Goal: Task Accomplishment & Management: Manage account settings

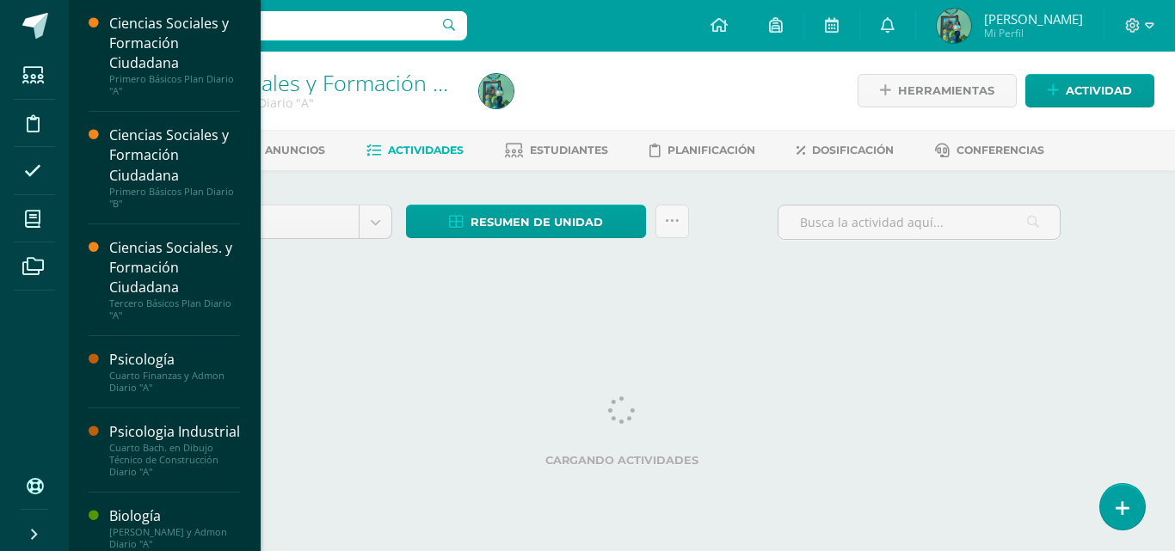
click at [341, 321] on html "Estudiantes Disciplina Asistencia Mis cursos Archivos Soporte Ayuda Reportar un…" at bounding box center [587, 160] width 1175 height 321
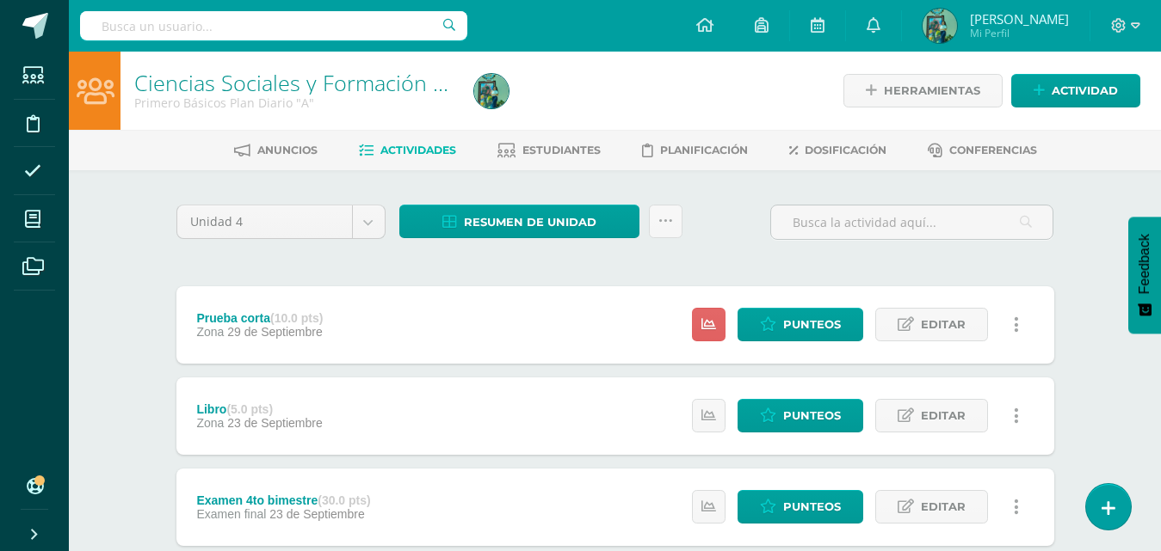
click at [349, 249] on div "Unidad 4 Unidad 1 Unidad 2 Unidad 3 Unidad 4" at bounding box center [280, 229] width 223 height 49
click at [561, 145] on span "Estudiantes" at bounding box center [561, 150] width 78 height 13
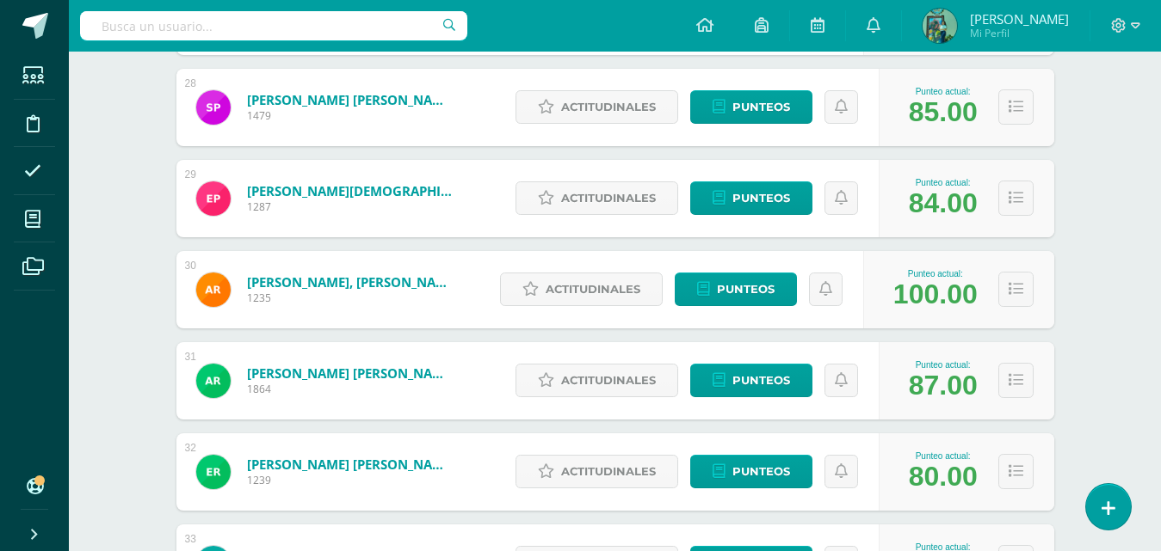
scroll to position [2804, 0]
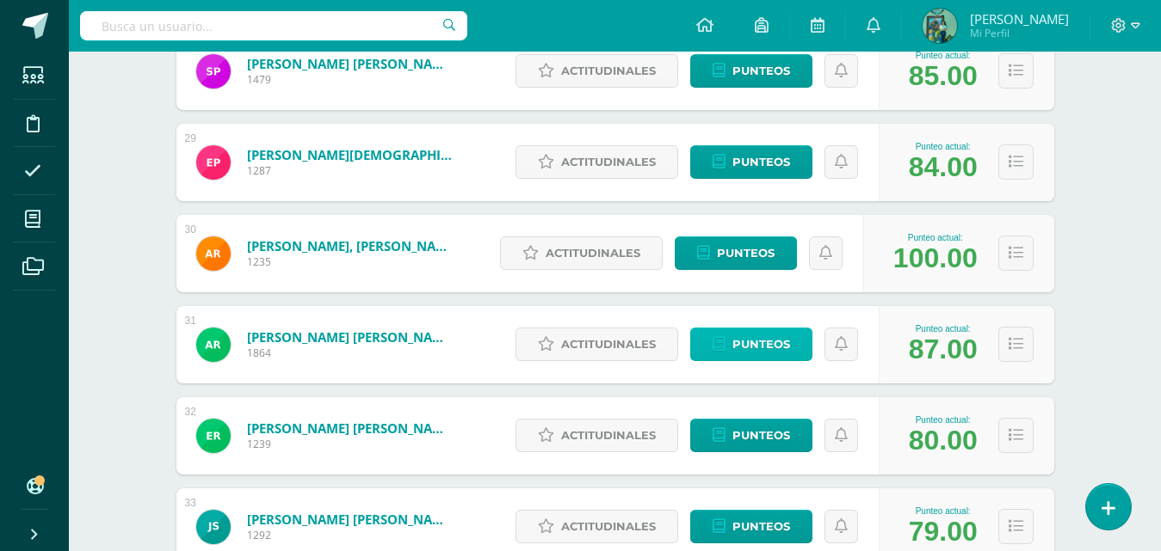
click at [728, 342] on link "Punteos" at bounding box center [751, 345] width 122 height 34
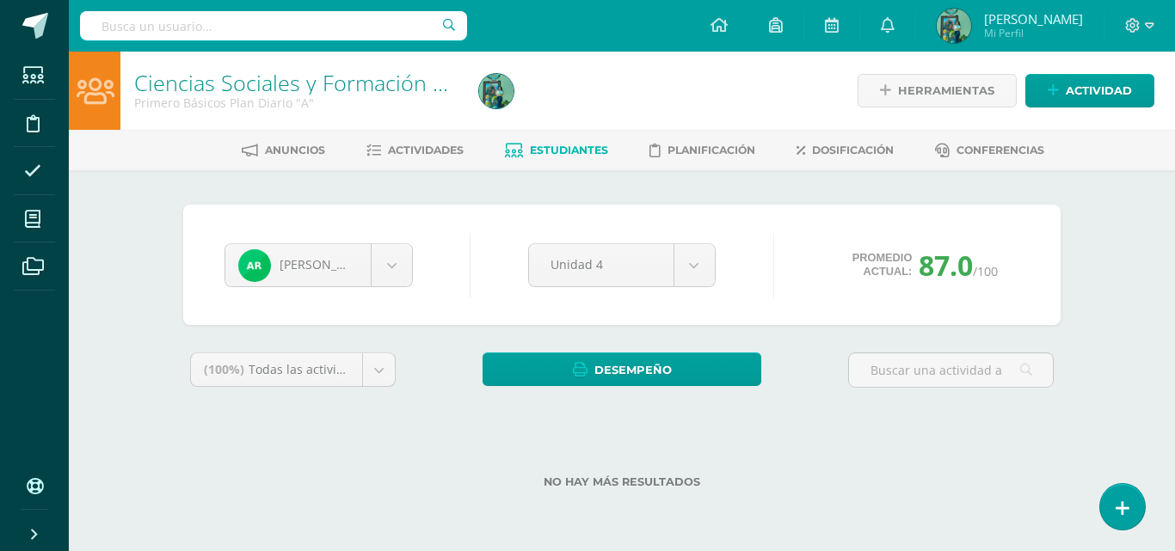
drag, startPoint x: 1166, startPoint y: 120, endPoint x: 1151, endPoint y: 229, distance: 109.4
click at [1160, 229] on html "Estudiantes Disciplina Asistencia Mis cursos Archivos Soporte Ayuda Reportar un…" at bounding box center [587, 272] width 1175 height 544
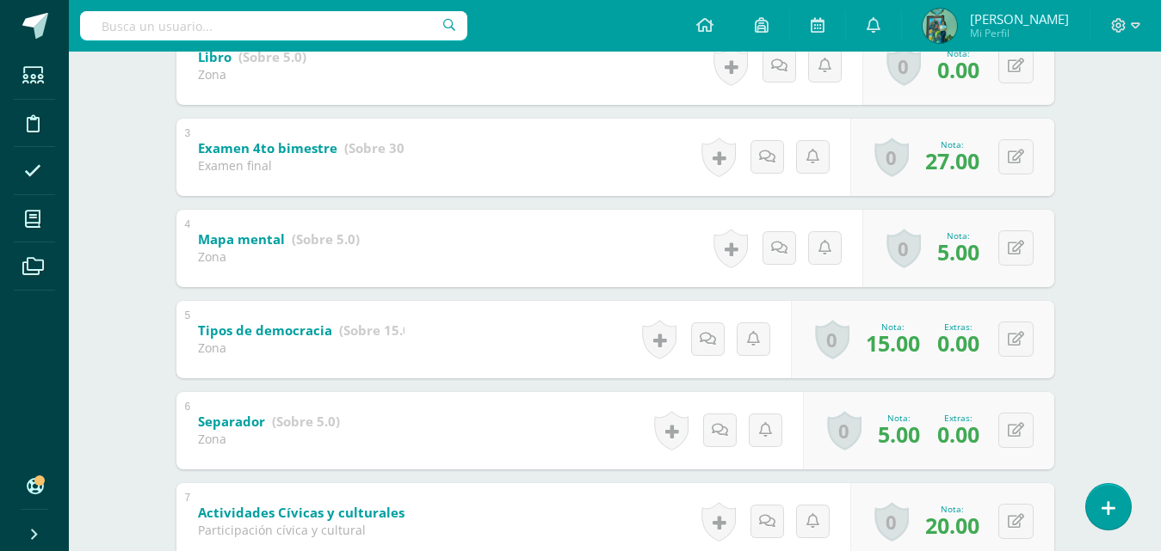
scroll to position [496, 0]
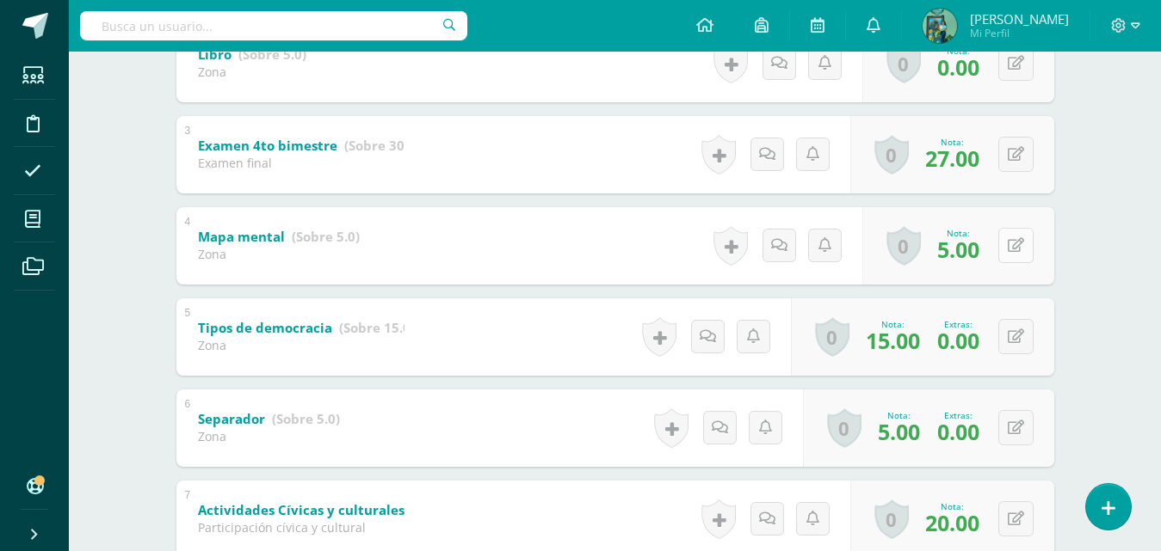
click at [1011, 251] on icon at bounding box center [1015, 245] width 16 height 15
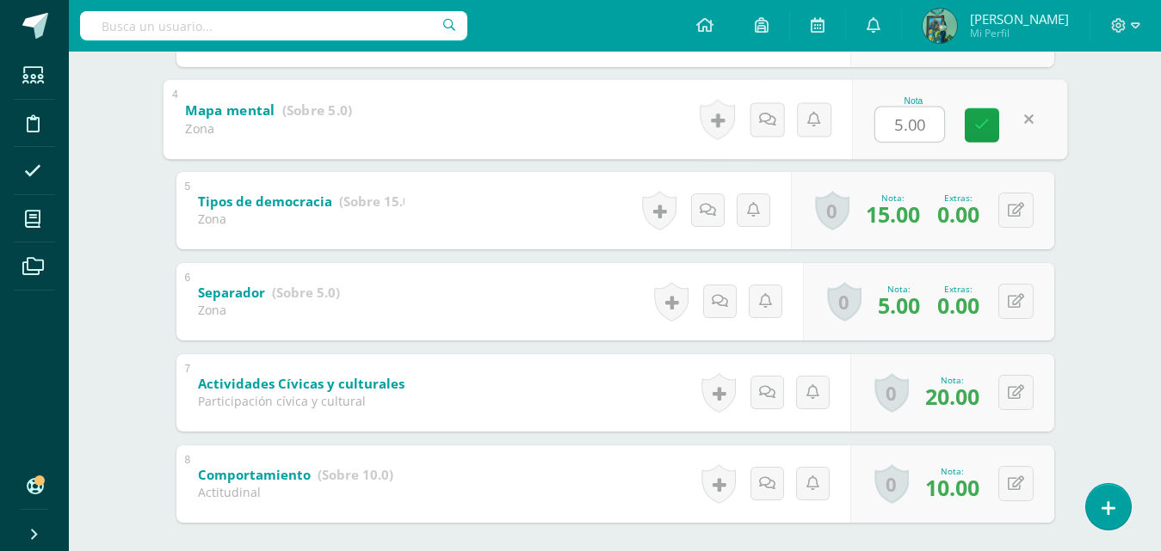
scroll to position [626, 0]
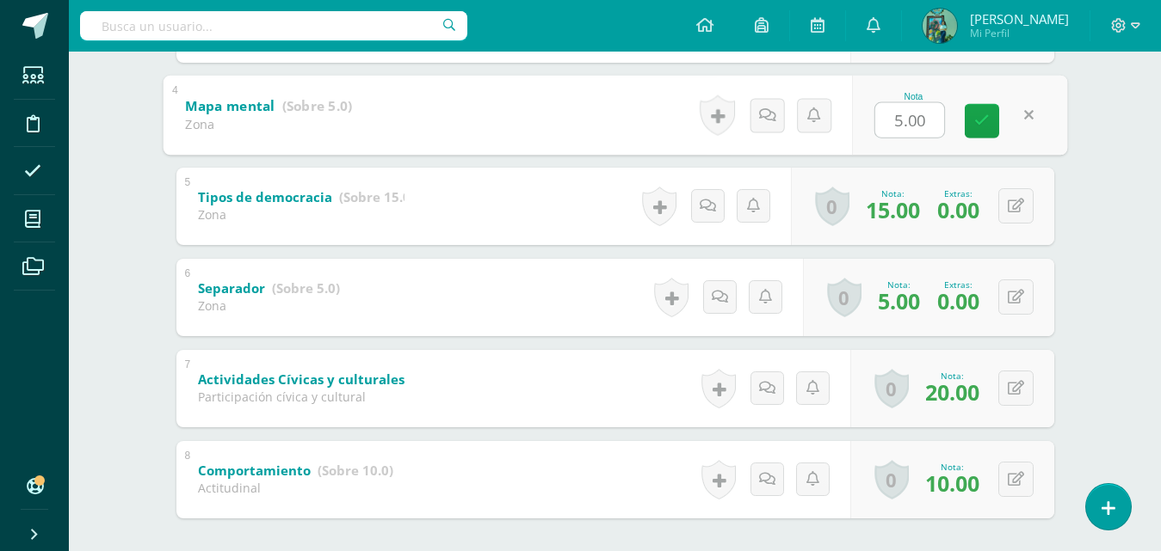
type input "3"
click at [980, 123] on icon at bounding box center [981, 121] width 15 height 15
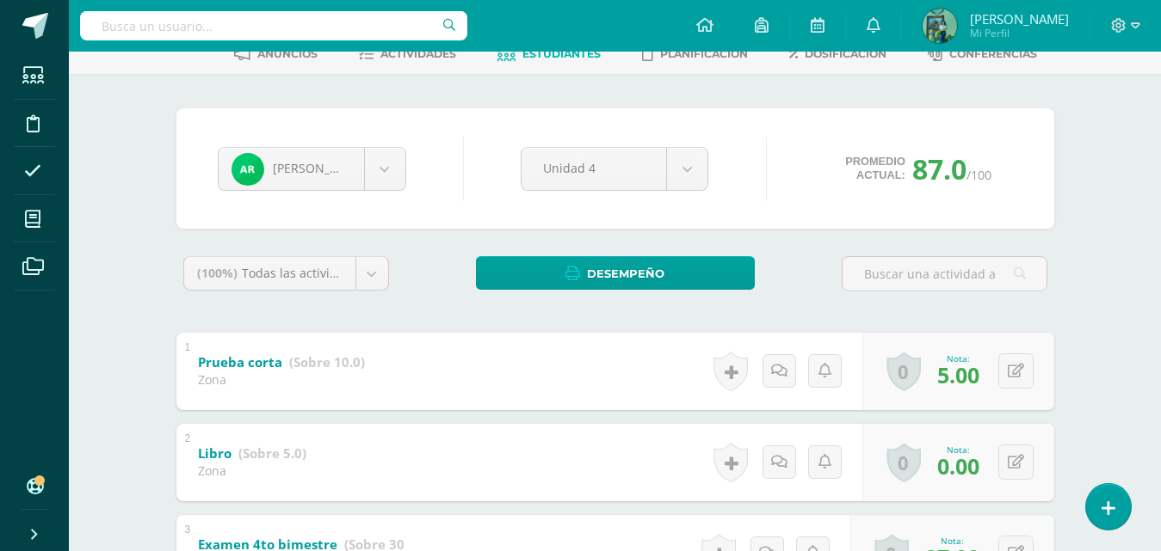
scroll to position [20, 0]
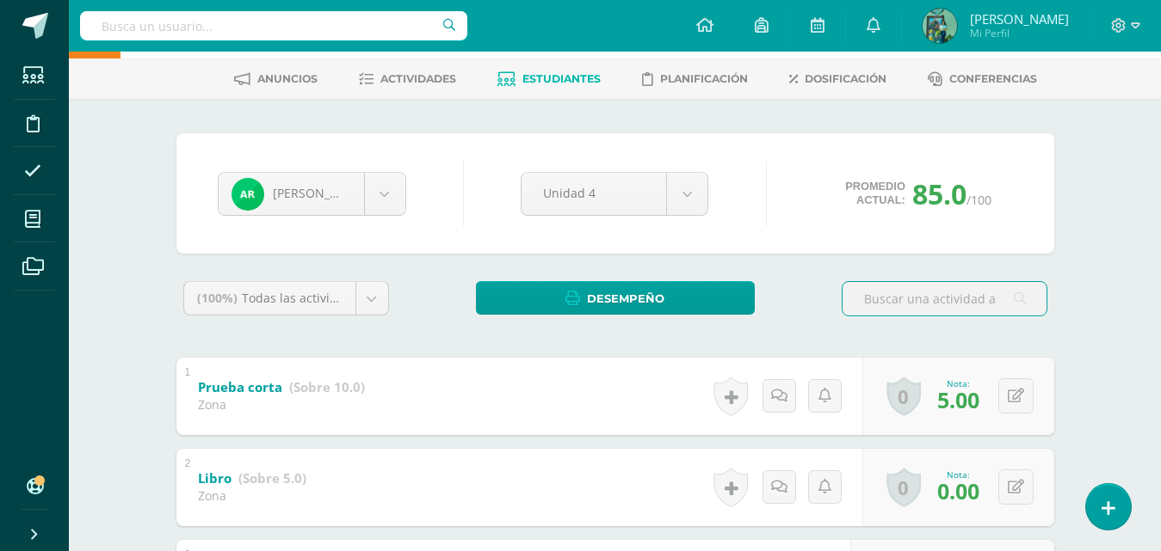
scroll to position [55, 0]
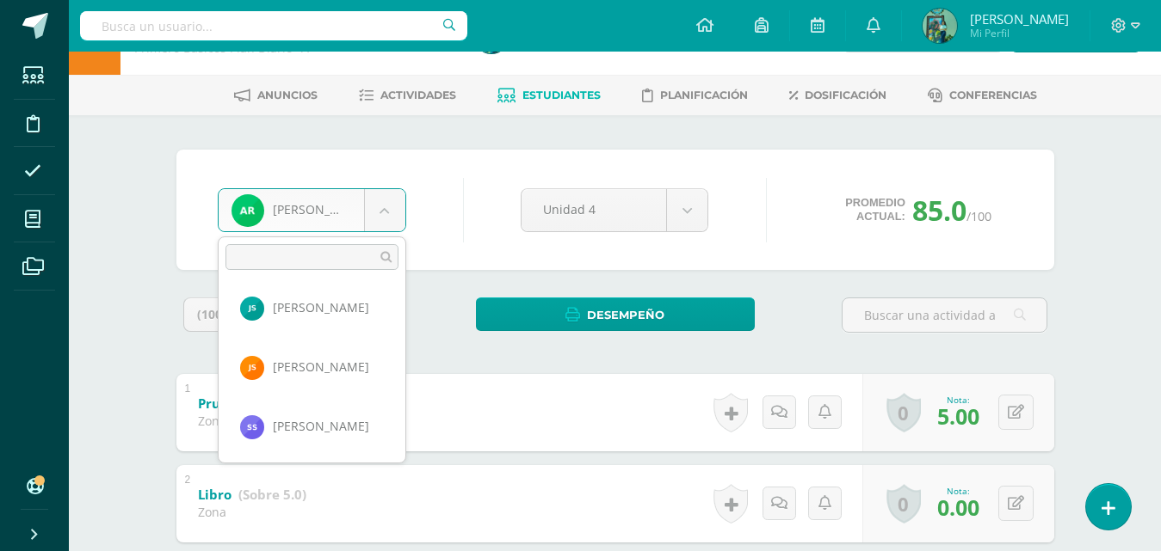
scroll to position [0, 0]
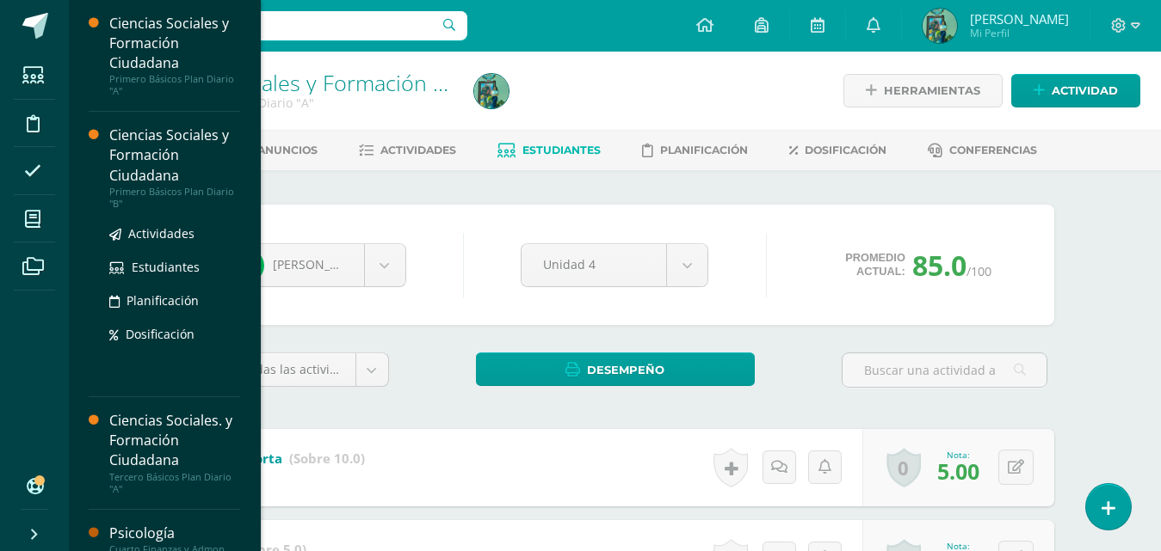
click at [193, 156] on div "Ciencias Sociales y Formación Ciudadana" at bounding box center [174, 155] width 131 height 59
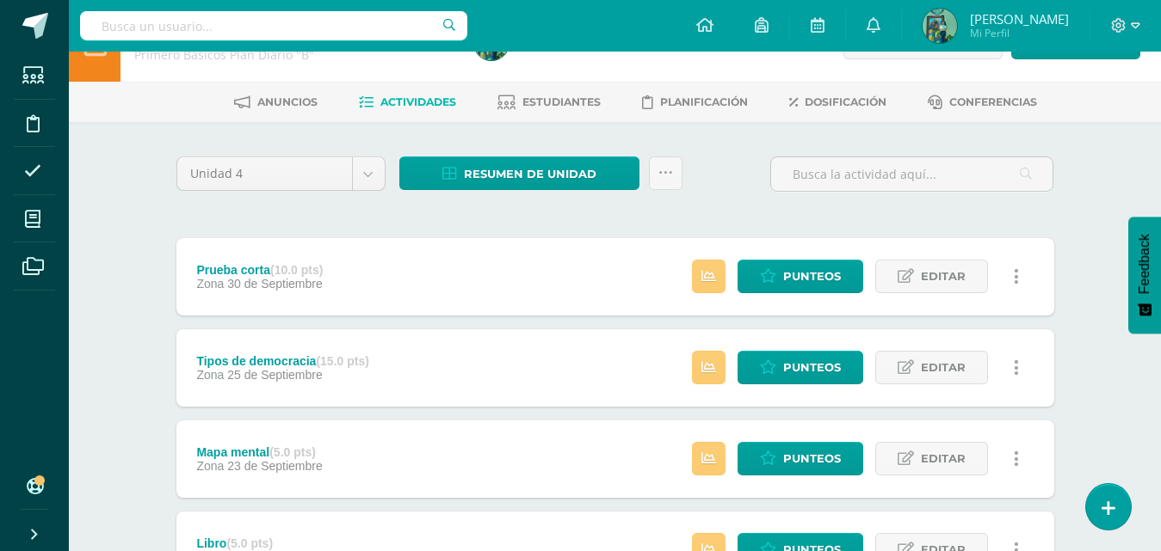
scroll to position [102, 0]
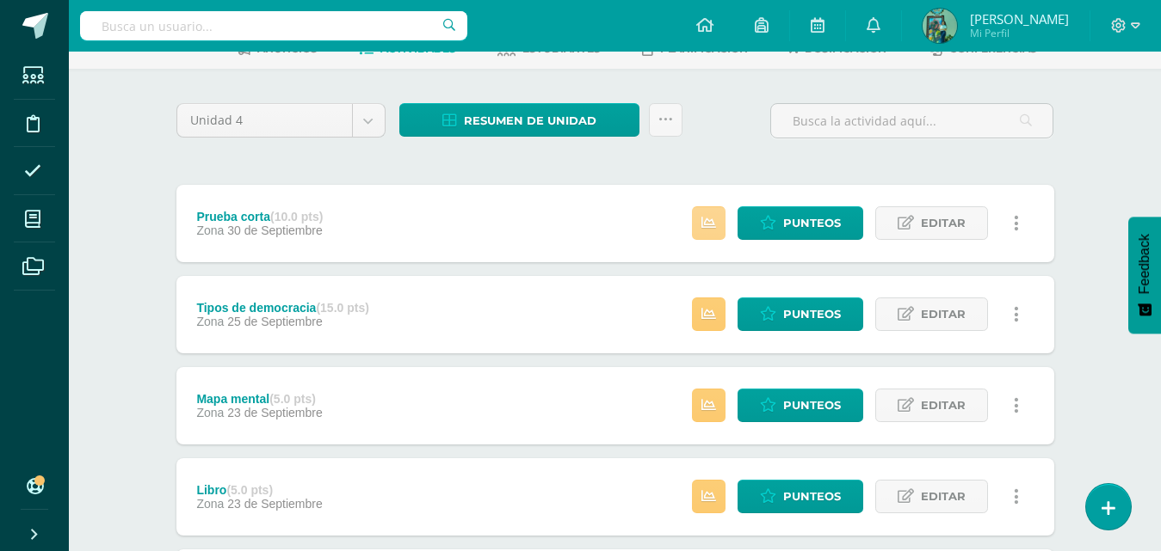
click at [715, 222] on icon at bounding box center [708, 223] width 15 height 15
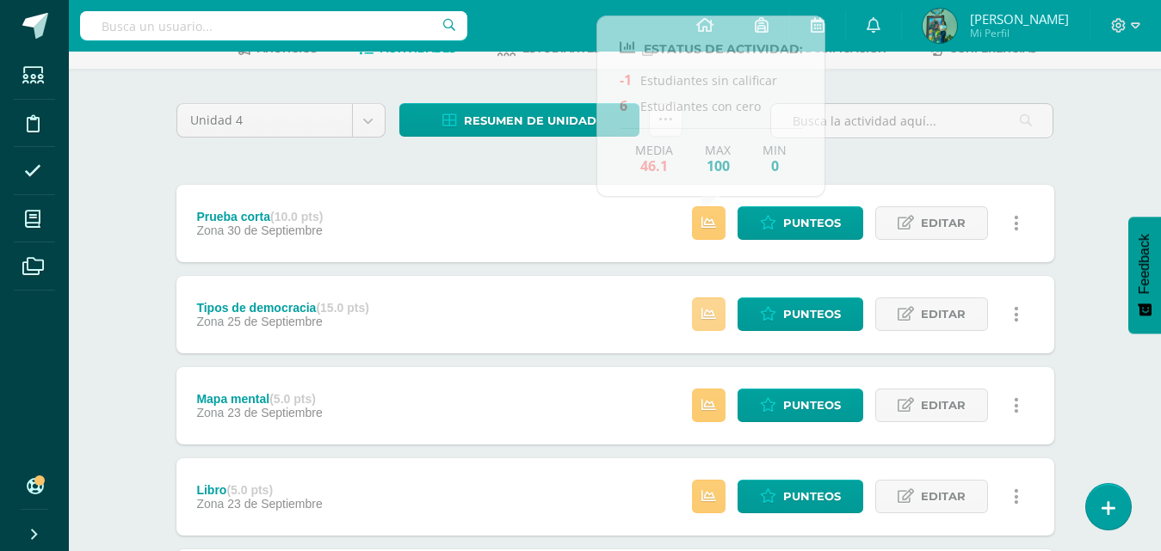
click at [707, 311] on icon at bounding box center [708, 314] width 15 height 15
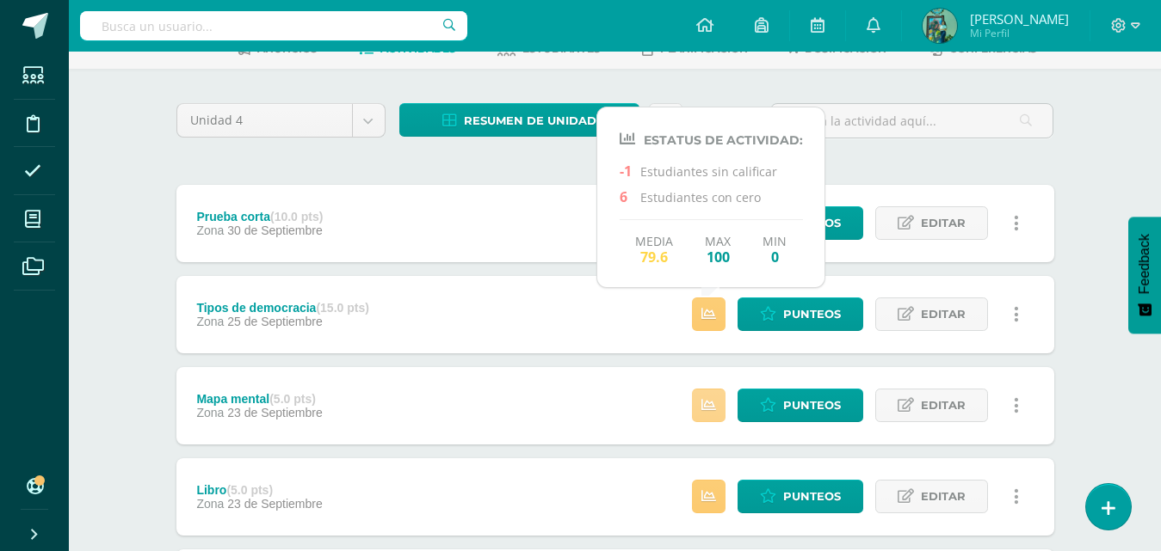
click at [716, 407] on icon at bounding box center [708, 405] width 15 height 15
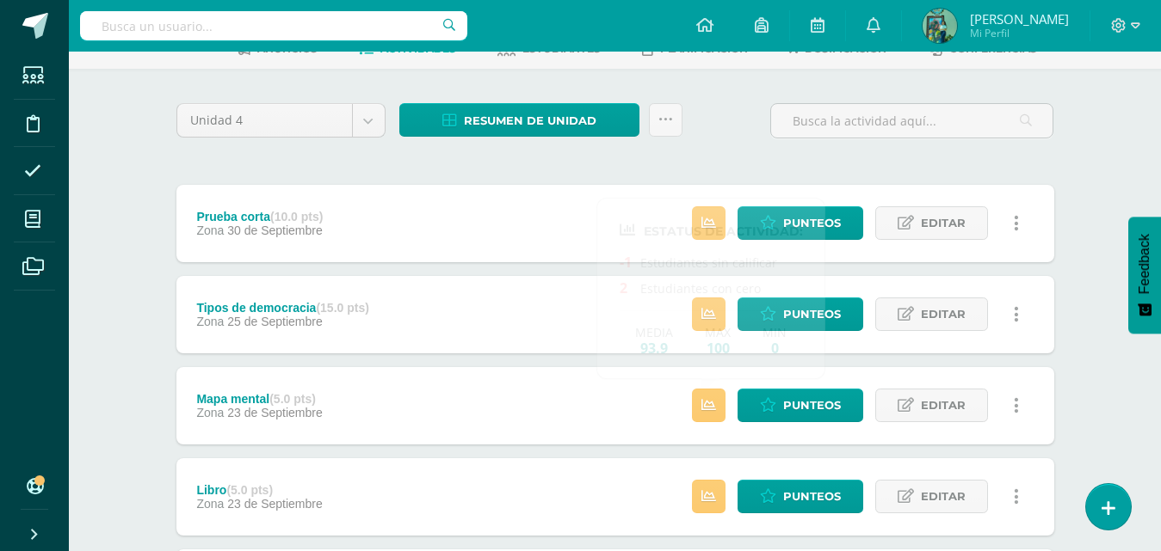
click at [750, 136] on div "Unidad 4 Unidad 1 Unidad 2 Unidad 3 Unidad 4 Resumen de unidad Descargar como H…" at bounding box center [614, 127] width 891 height 49
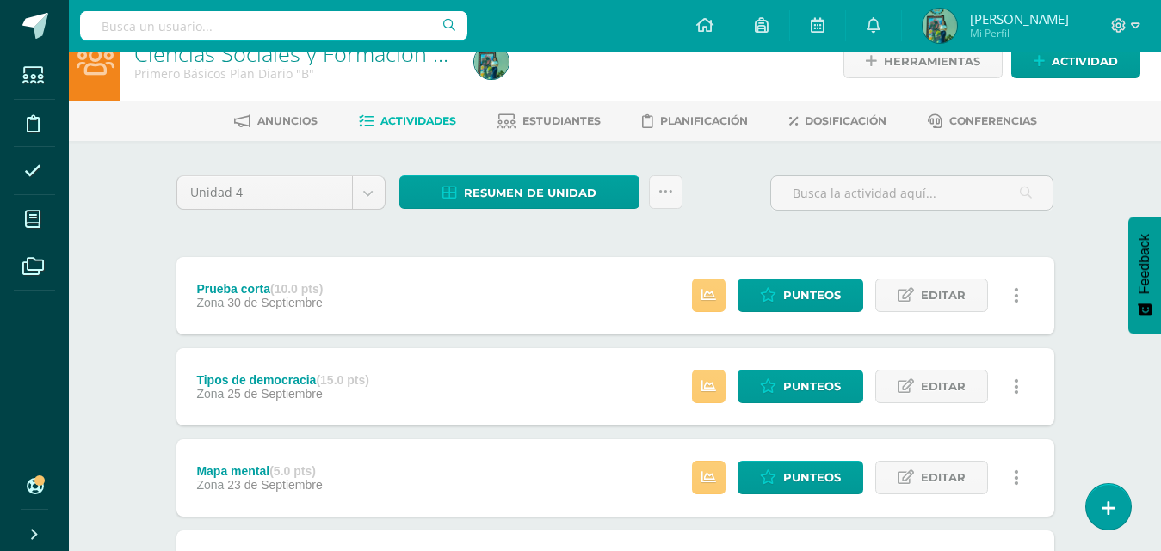
scroll to position [0, 0]
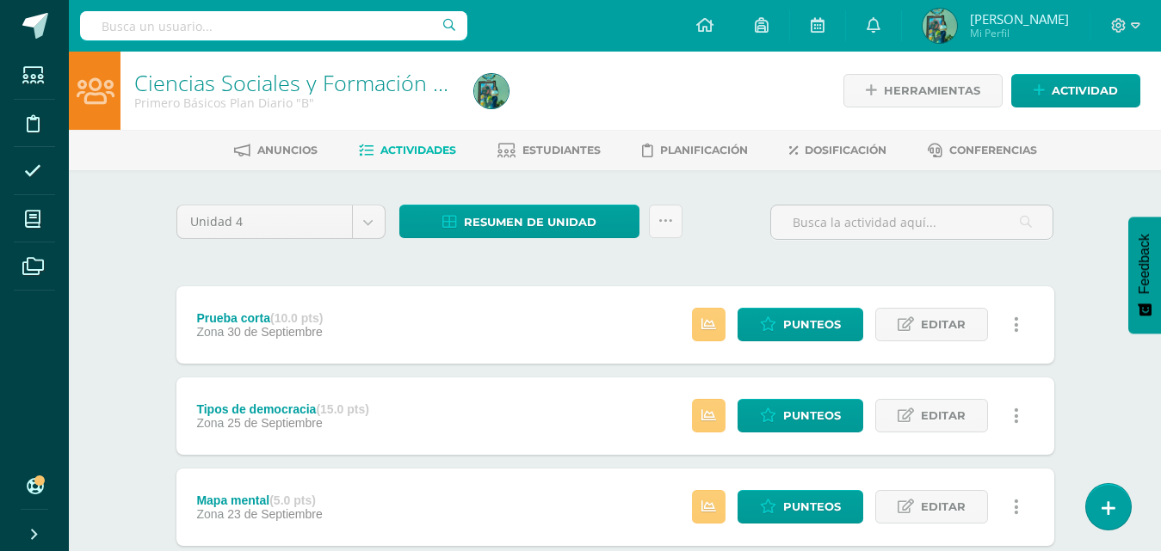
click at [734, 216] on div "Unidad 4 Unidad 1 Unidad 2 Unidad 3 Unidad 4 Resumen de unidad Descargar como H…" at bounding box center [614, 229] width 891 height 49
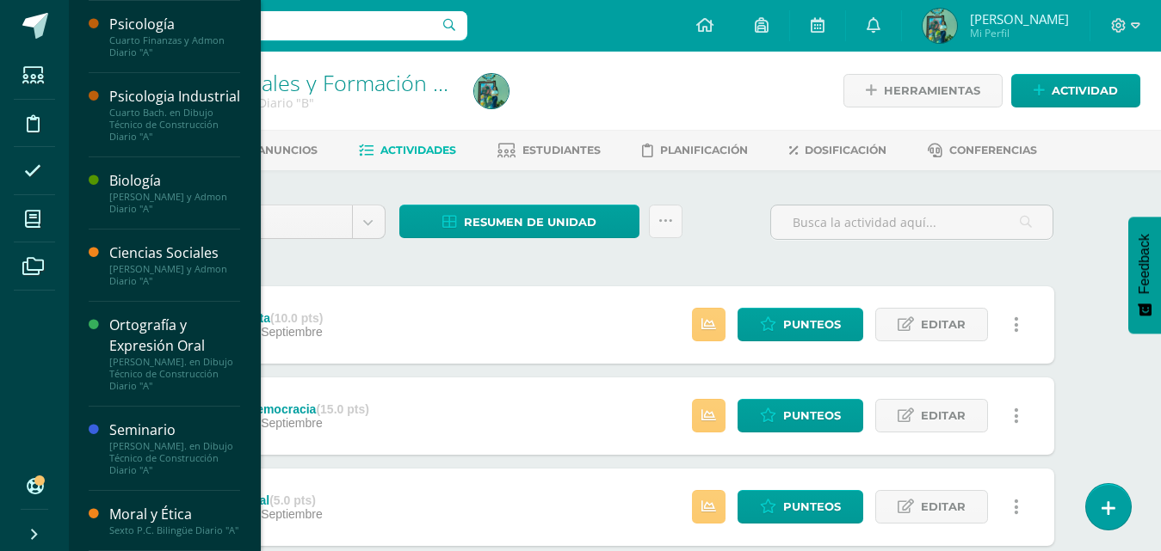
scroll to position [367, 0]
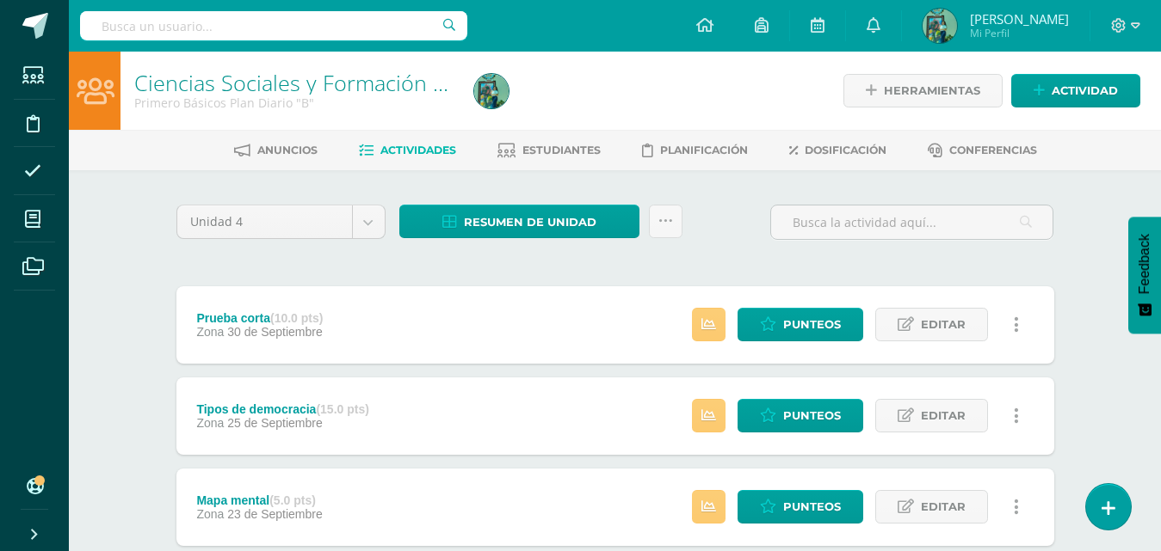
click at [723, 240] on div "Unidad 4 Unidad 1 Unidad 2 Unidad 3 Unidad 4 Resumen de unidad Descargar como H…" at bounding box center [614, 229] width 891 height 49
drag, startPoint x: 145, startPoint y: 186, endPoint x: 149, endPoint y: 220, distance: 34.6
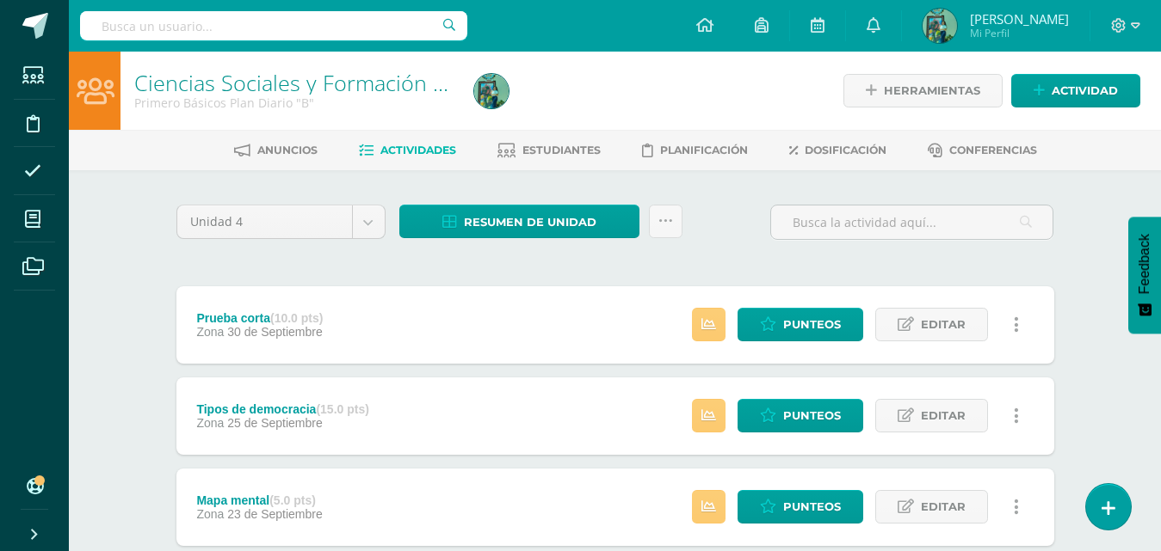
drag, startPoint x: 681, startPoint y: 194, endPoint x: 673, endPoint y: 263, distance: 69.4
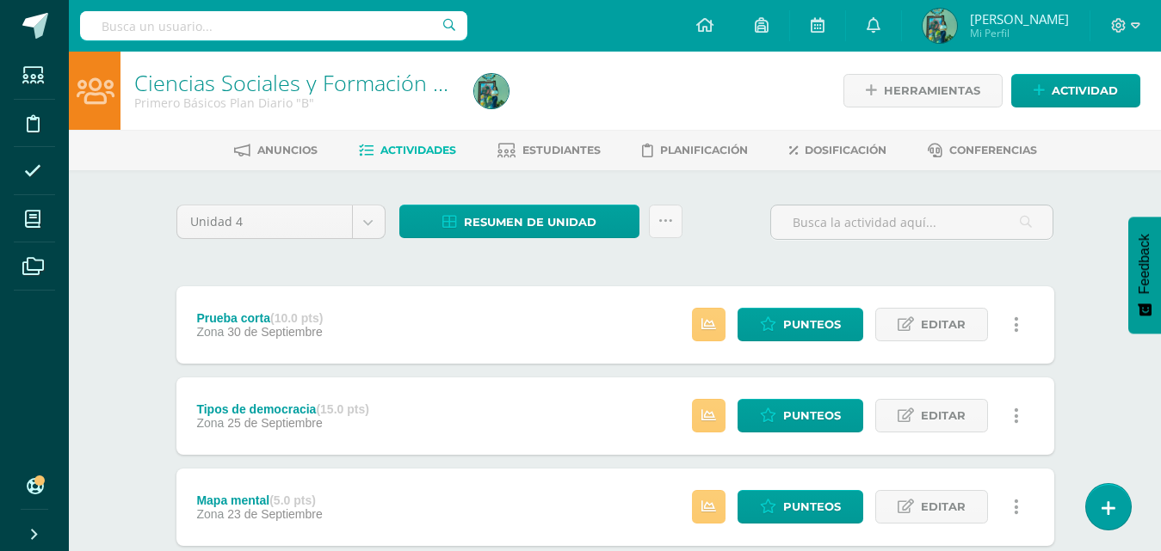
click at [715, 219] on div "Unidad 4 Unidad 1 Unidad 2 Unidad 3 Unidad 4 Resumen de unidad Descargar como H…" at bounding box center [614, 229] width 891 height 49
click at [689, 212] on div "Unidad 4 Unidad 1 Unidad 2 Unidad 3 Unidad 4 Resumen de unidad Descargar como H…" at bounding box center [614, 229] width 891 height 49
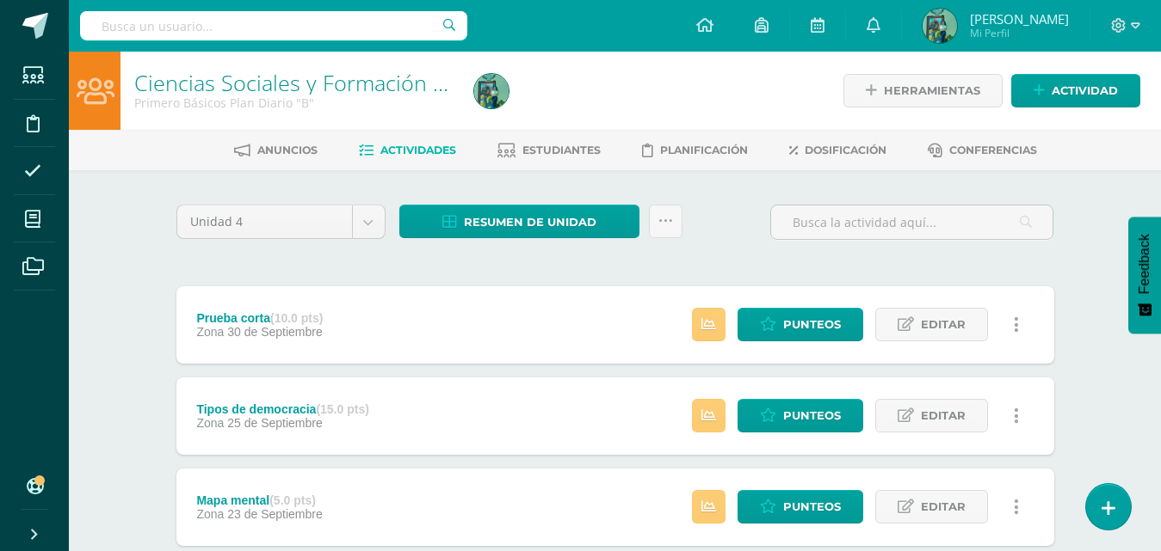
click at [706, 222] on div "Unidad 4 Unidad 1 Unidad 2 Unidad 3 Unidad 4 Resumen de unidad Descargar como H…" at bounding box center [614, 229] width 891 height 49
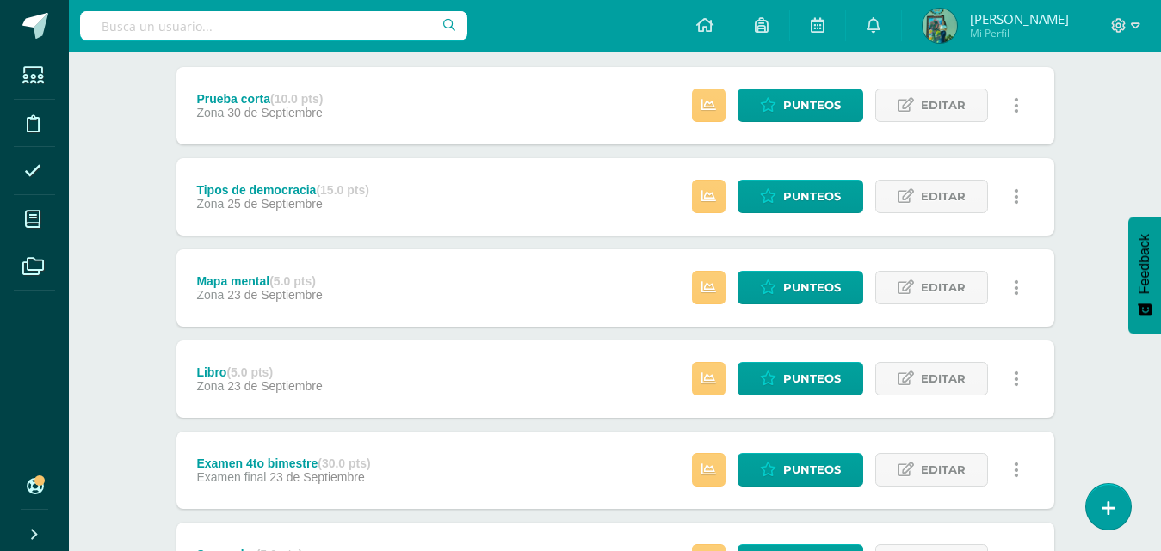
scroll to position [223, 0]
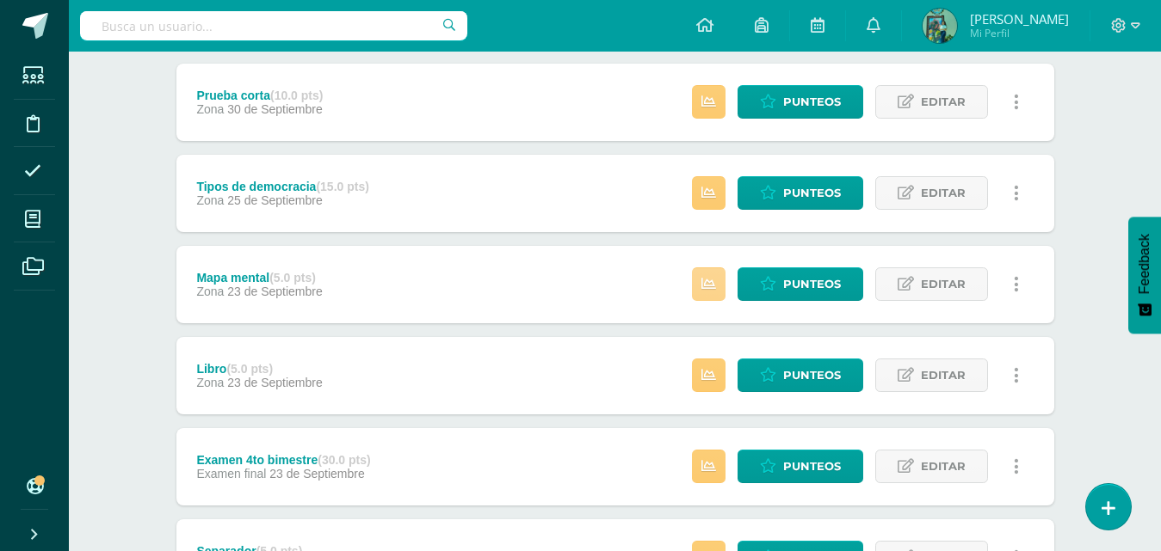
click at [715, 288] on icon at bounding box center [708, 284] width 15 height 15
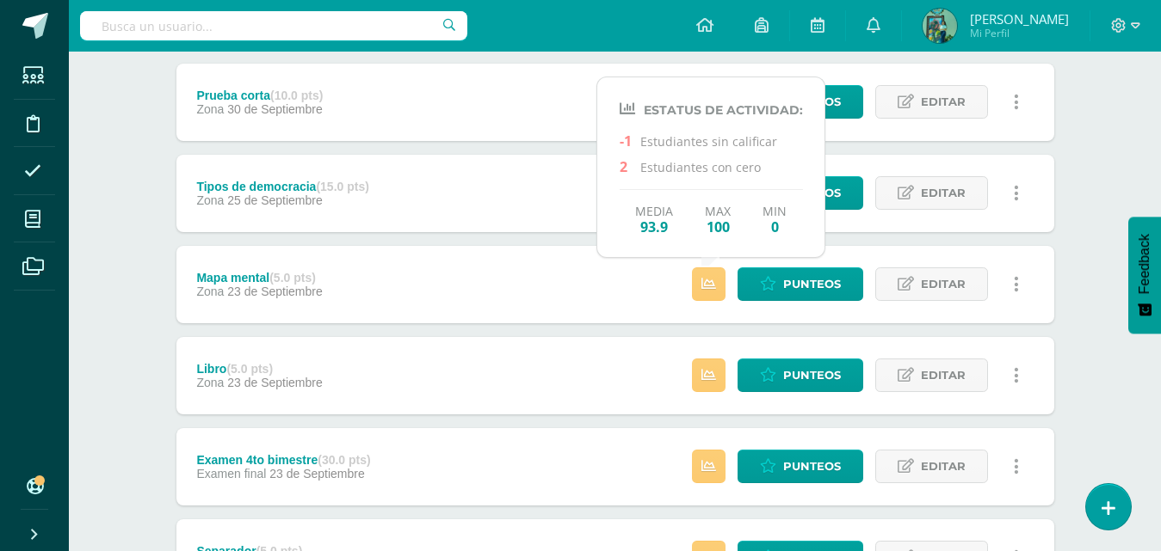
click at [1116, 345] on div "Ciencias Sociales y Formación Ciudadana Primero Básicos Plan Diario "B" Herrami…" at bounding box center [615, 361] width 1092 height 1065
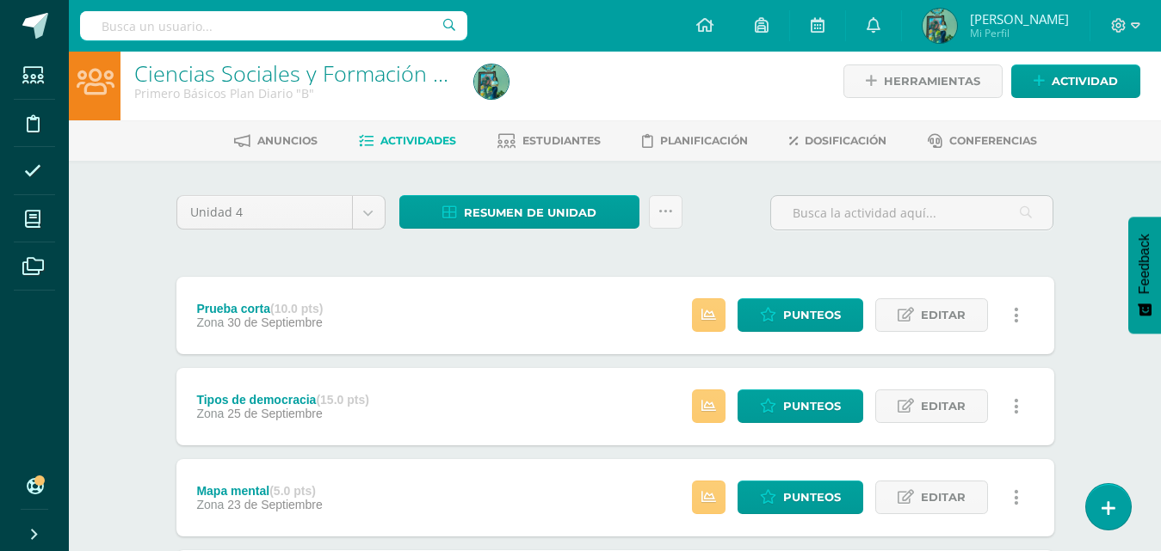
scroll to position [0, 0]
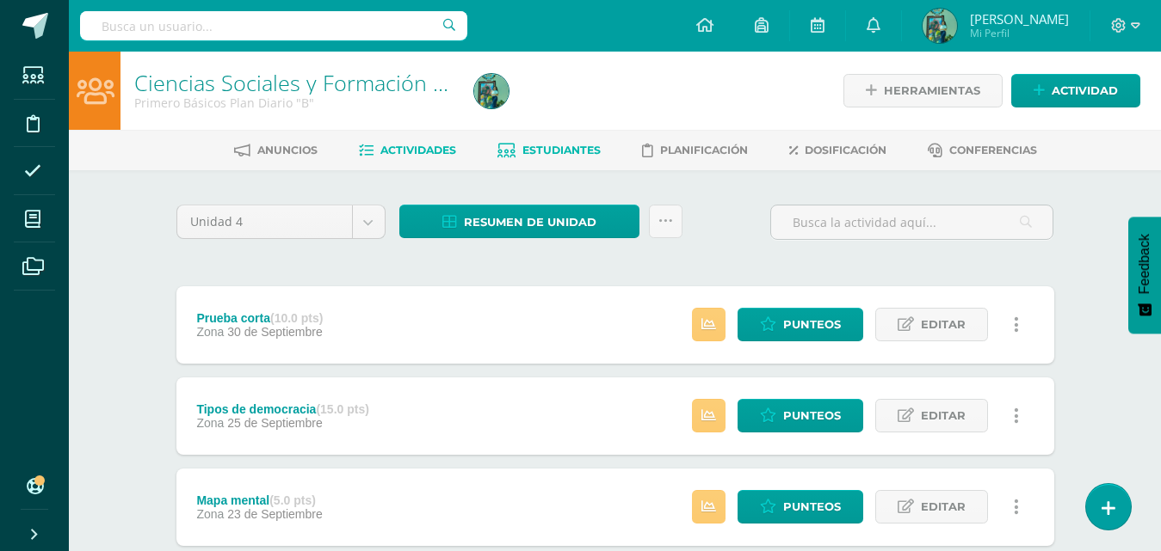
click at [563, 156] on span "Estudiantes" at bounding box center [561, 150] width 78 height 13
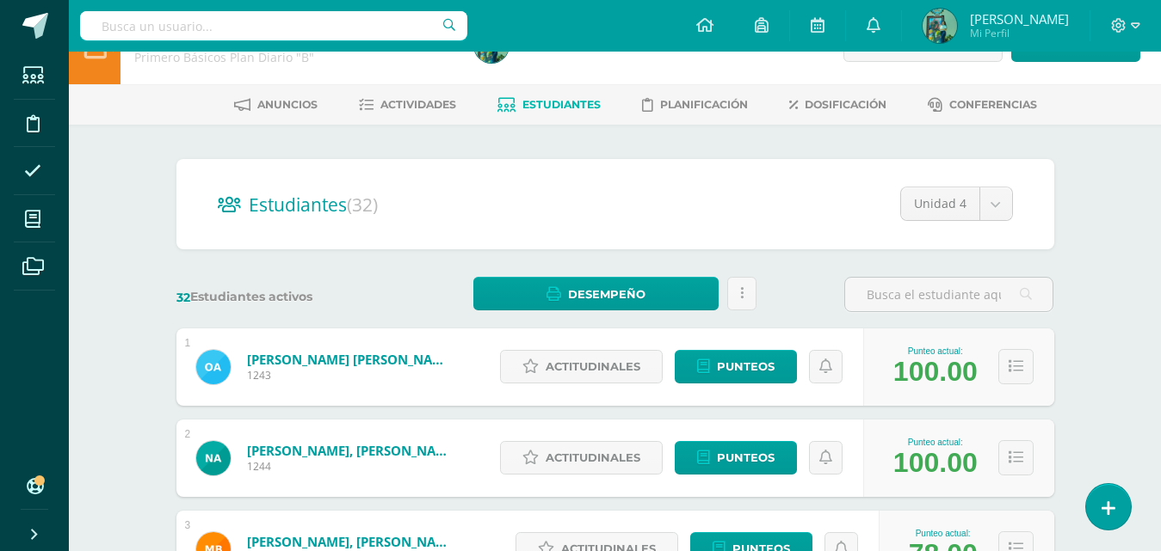
scroll to position [77, 0]
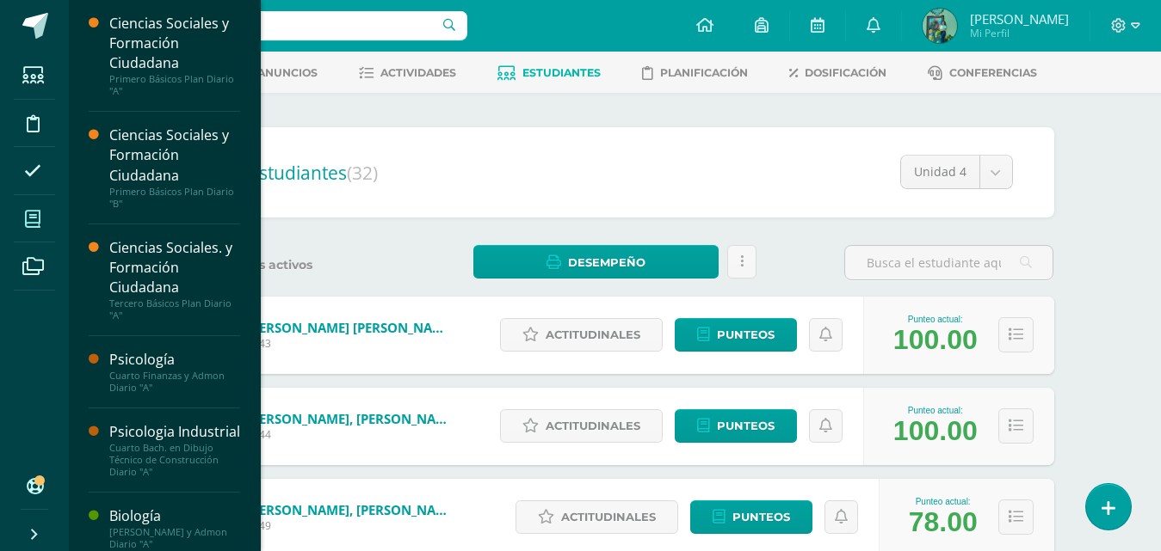
scroll to position [84, 0]
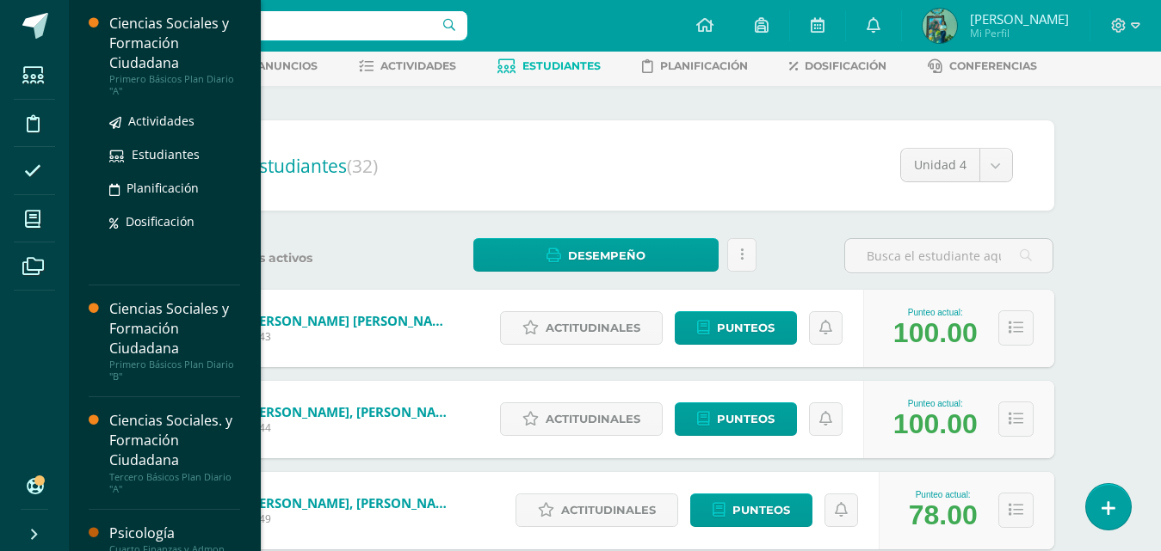
click at [140, 48] on div "Ciencias Sociales y Formación Ciudadana" at bounding box center [174, 43] width 131 height 59
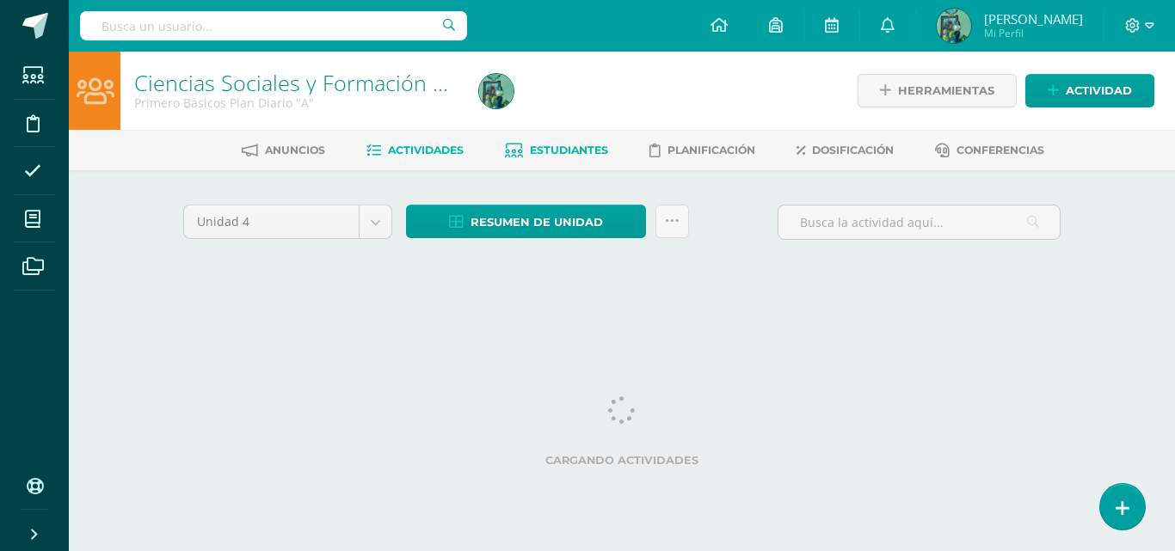
click at [562, 151] on span "Estudiantes" at bounding box center [569, 150] width 78 height 13
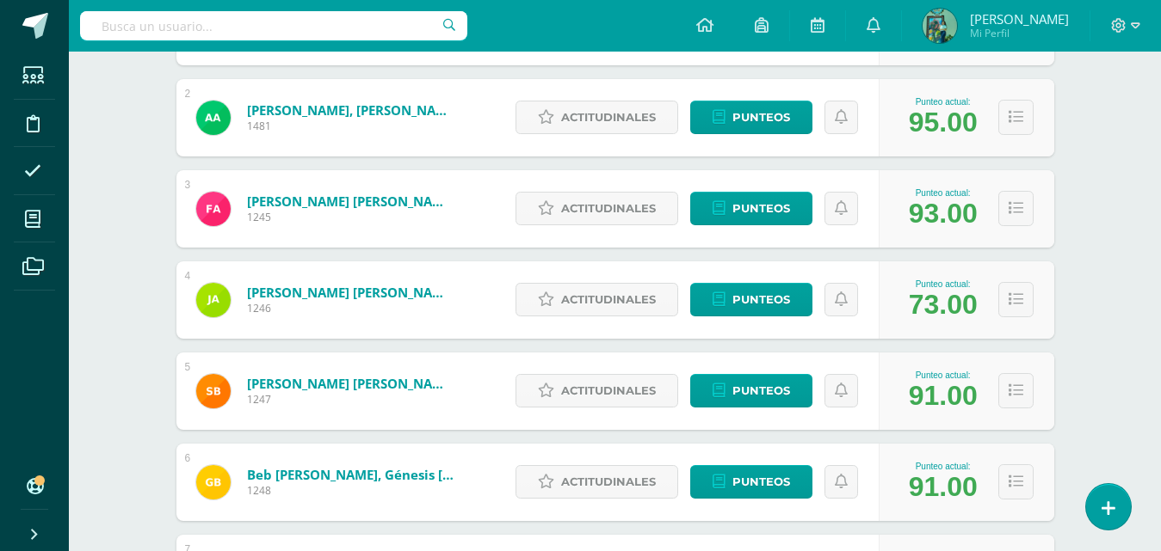
scroll to position [108, 0]
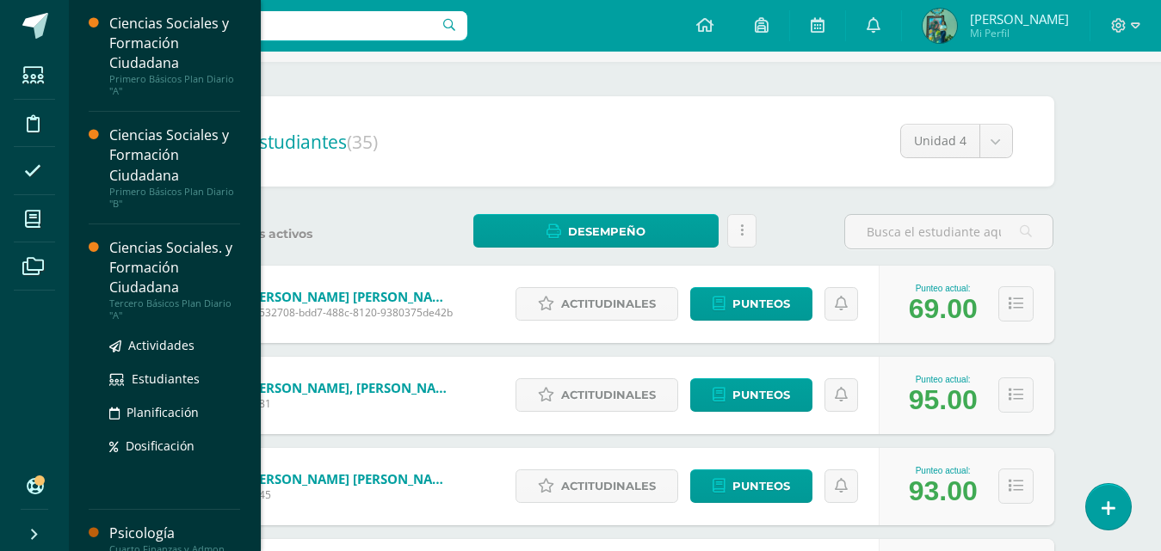
click at [164, 258] on div "Ciencias Sociales. y Formación Ciudadana" at bounding box center [174, 267] width 131 height 59
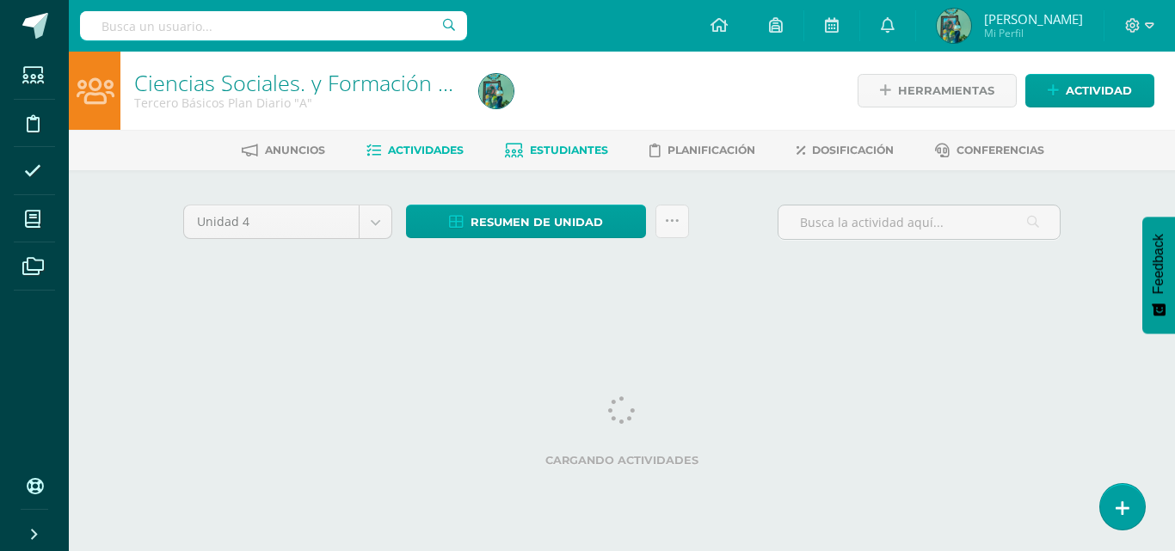
click at [579, 153] on span "Estudiantes" at bounding box center [569, 150] width 78 height 13
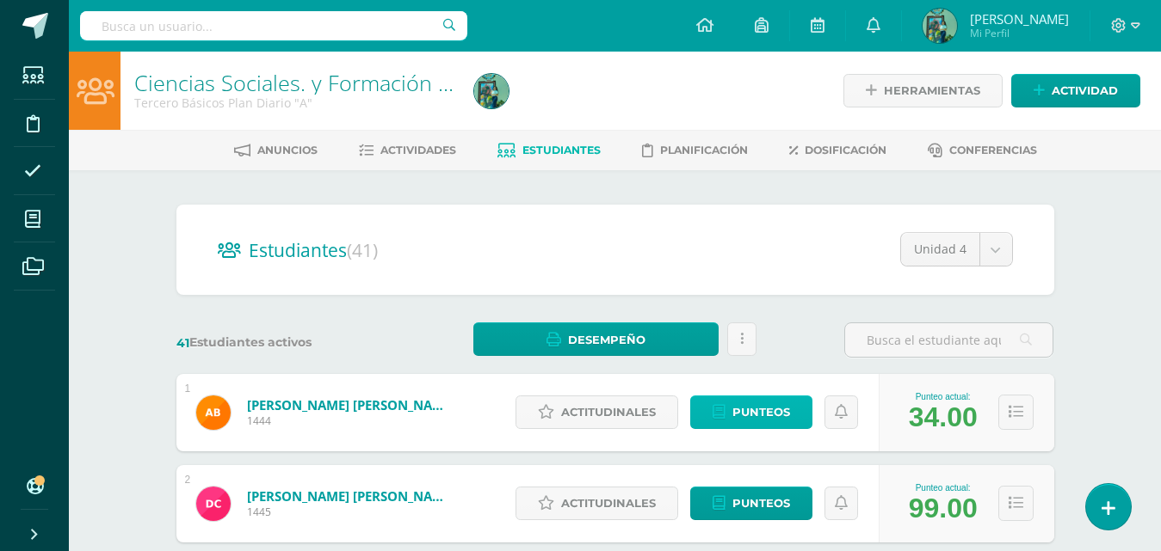
click at [735, 415] on span "Punteos" at bounding box center [761, 413] width 58 height 32
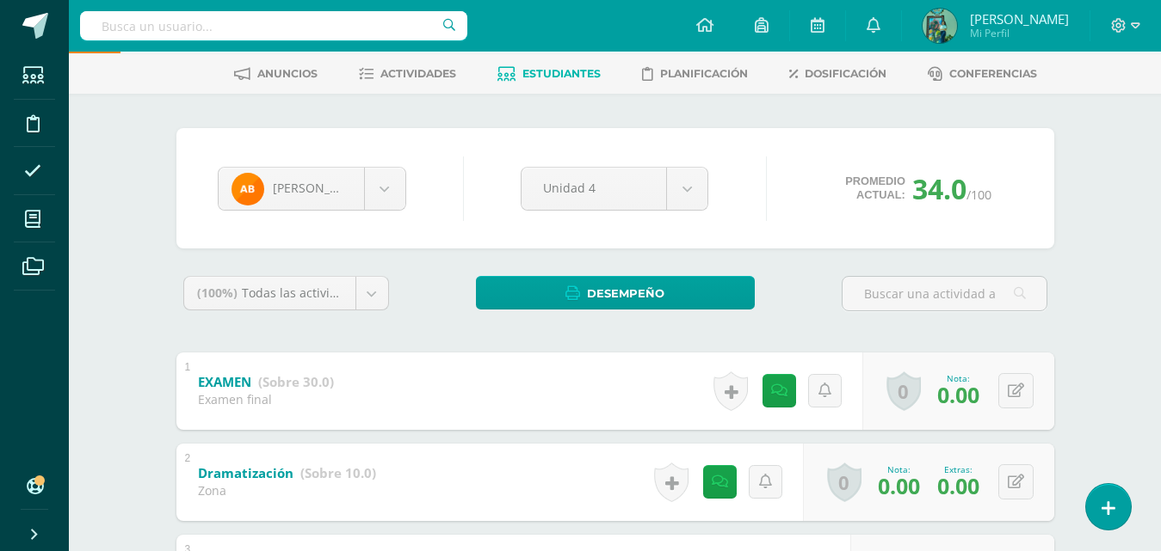
scroll to position [166, 0]
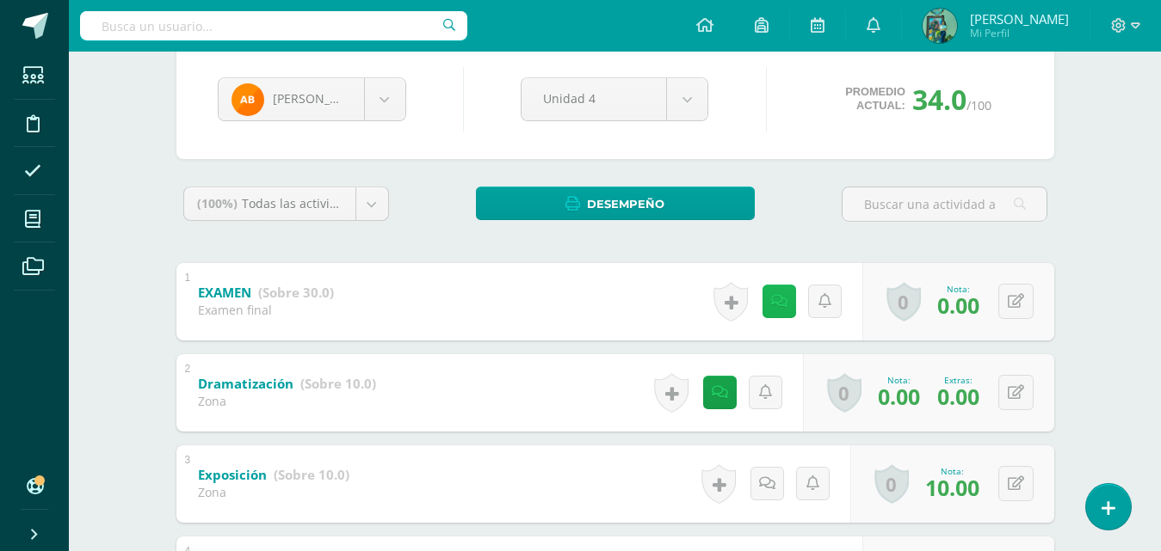
click at [764, 308] on link at bounding box center [779, 302] width 34 height 34
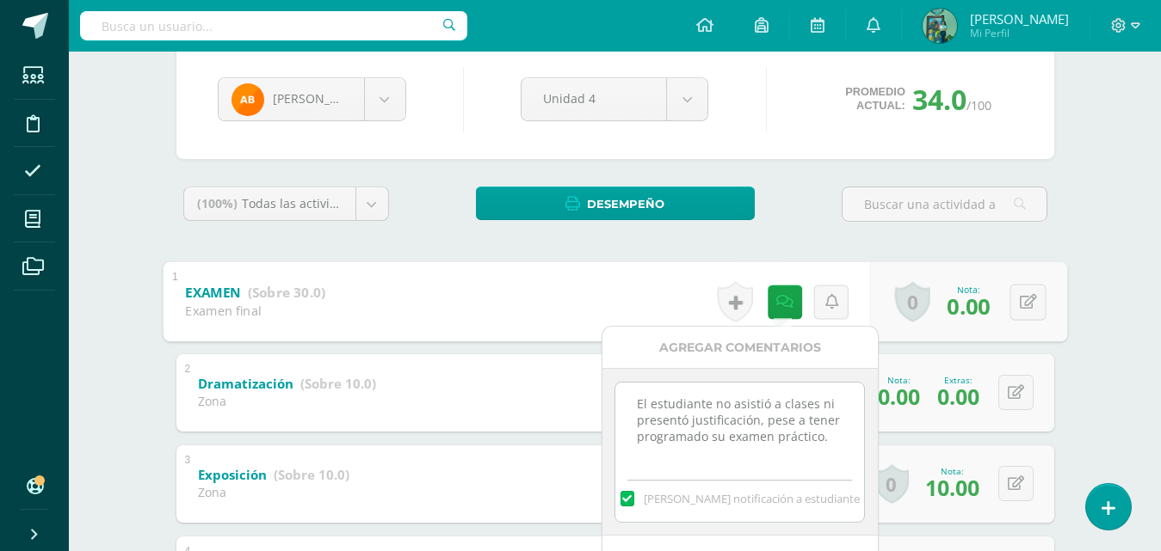
click at [838, 440] on textarea "El estudiante no asistió a clases ni presentó justificación, pese a tener progr…" at bounding box center [739, 426] width 249 height 86
click at [1090, 256] on div "Ciencias Sociales. y Formación Ciudadana Tercero Básicos Plan Diario "A" Herram…" at bounding box center [615, 490] width 1092 height 1208
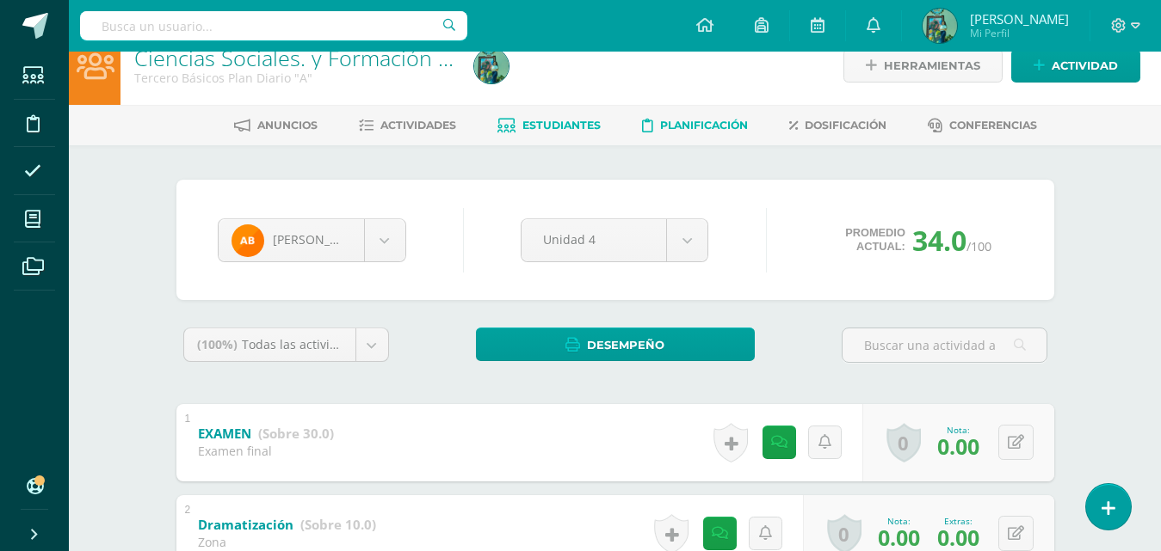
scroll to position [0, 0]
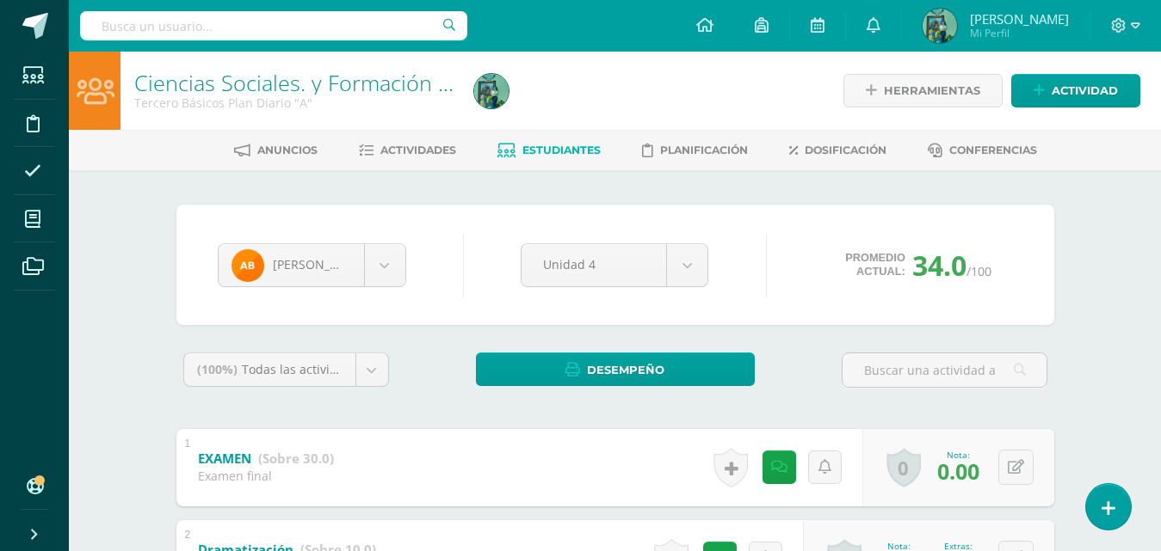
click at [535, 151] on span "Estudiantes" at bounding box center [561, 150] width 78 height 13
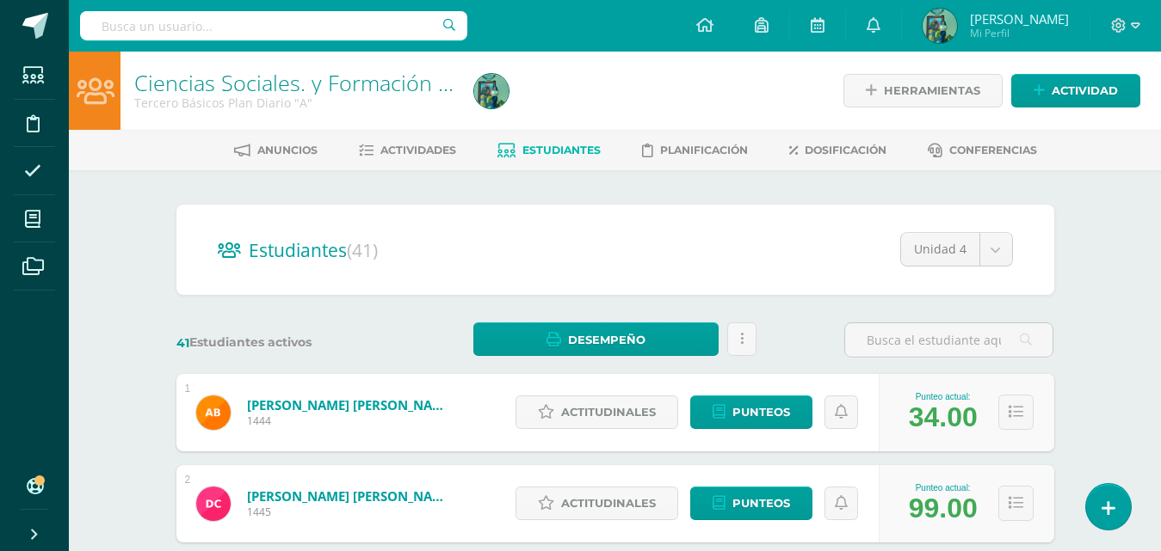
click at [34, 215] on icon at bounding box center [32, 219] width 15 height 17
click at [38, 218] on icon at bounding box center [32, 219] width 15 height 17
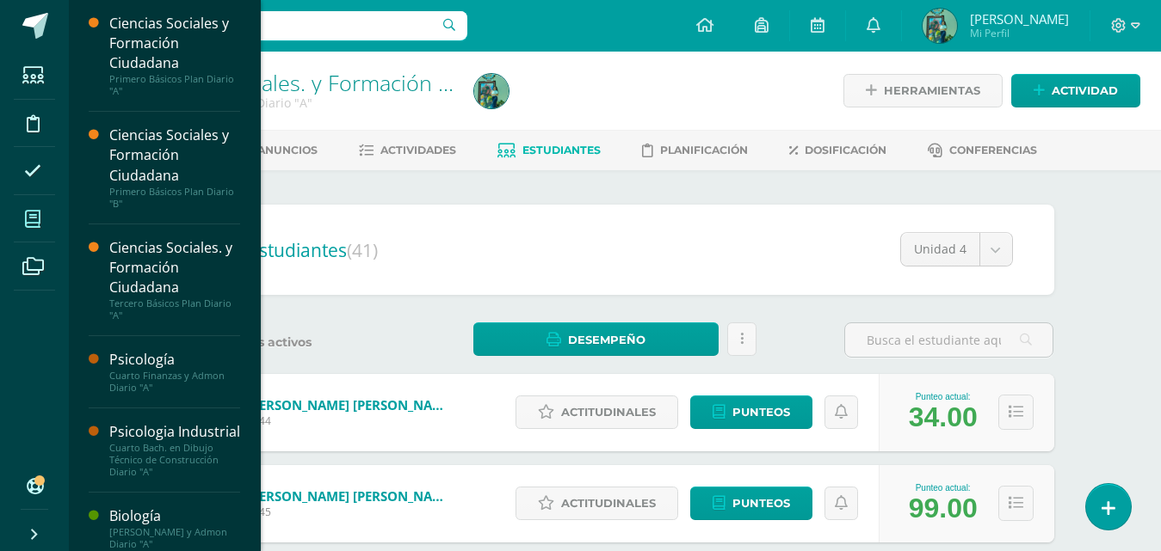
scroll to position [3, 0]
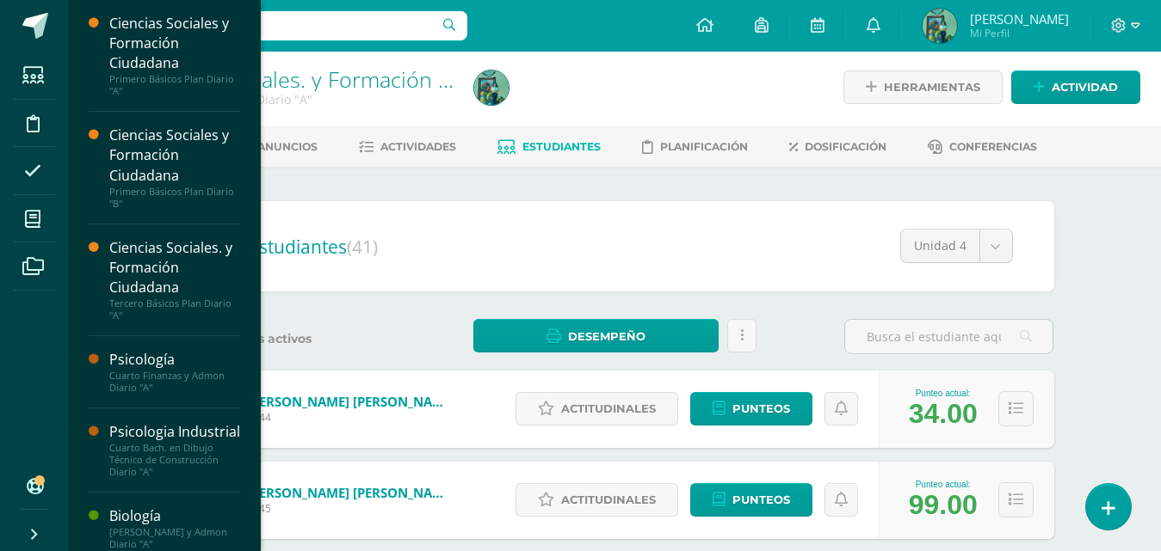
click at [414, 326] on div "41 Estudiantes activos Desempeño Descargar como HTML Descargar como PDF Enviar …" at bounding box center [614, 336] width 891 height 35
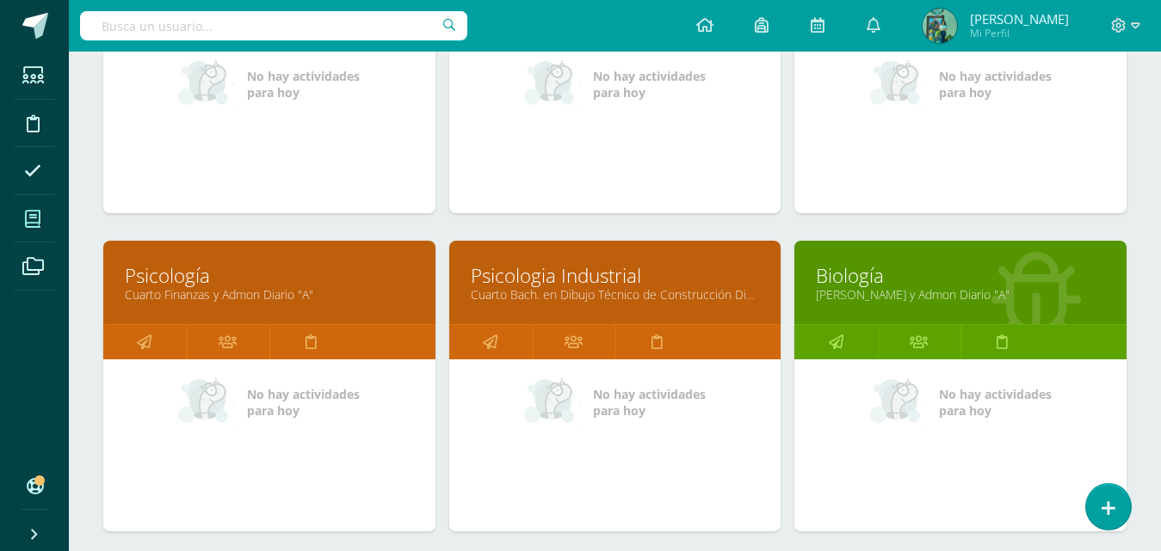
scroll to position [400, 0]
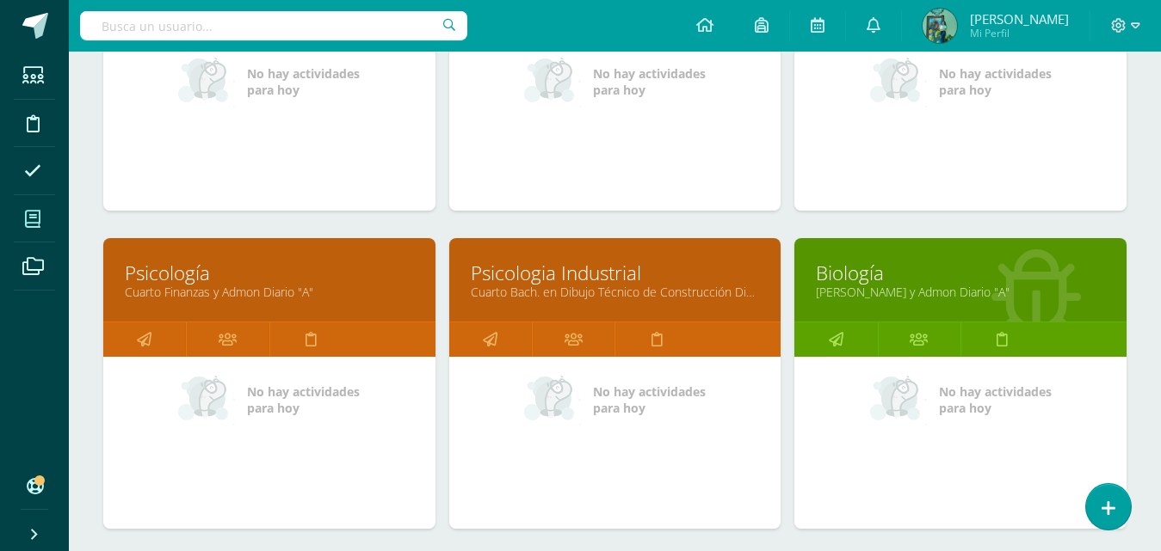
click at [579, 272] on link "Psicologia Industrial" at bounding box center [615, 273] width 289 height 27
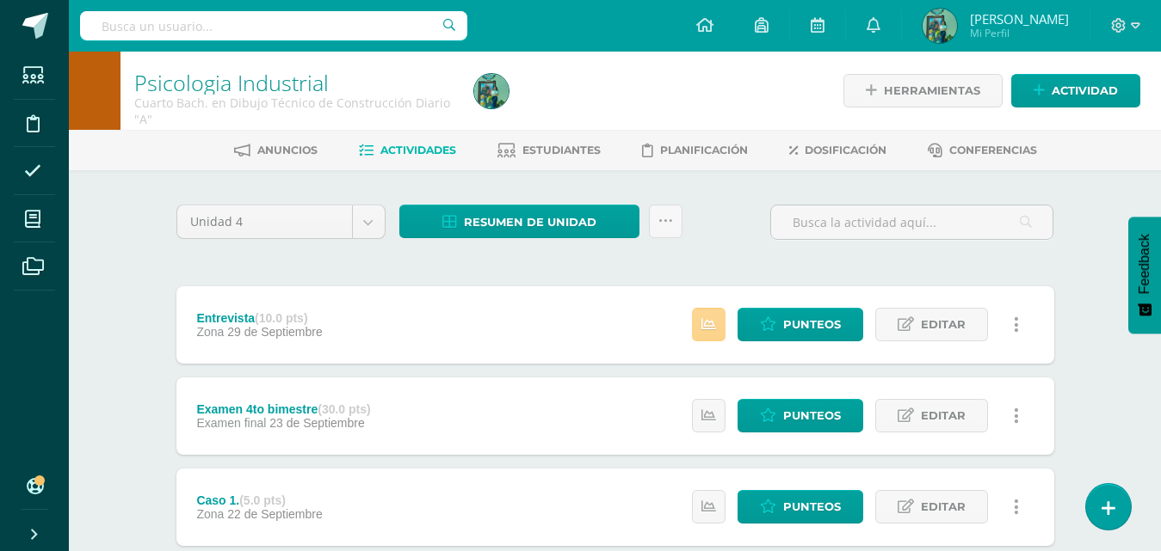
click at [720, 314] on link at bounding box center [709, 325] width 34 height 34
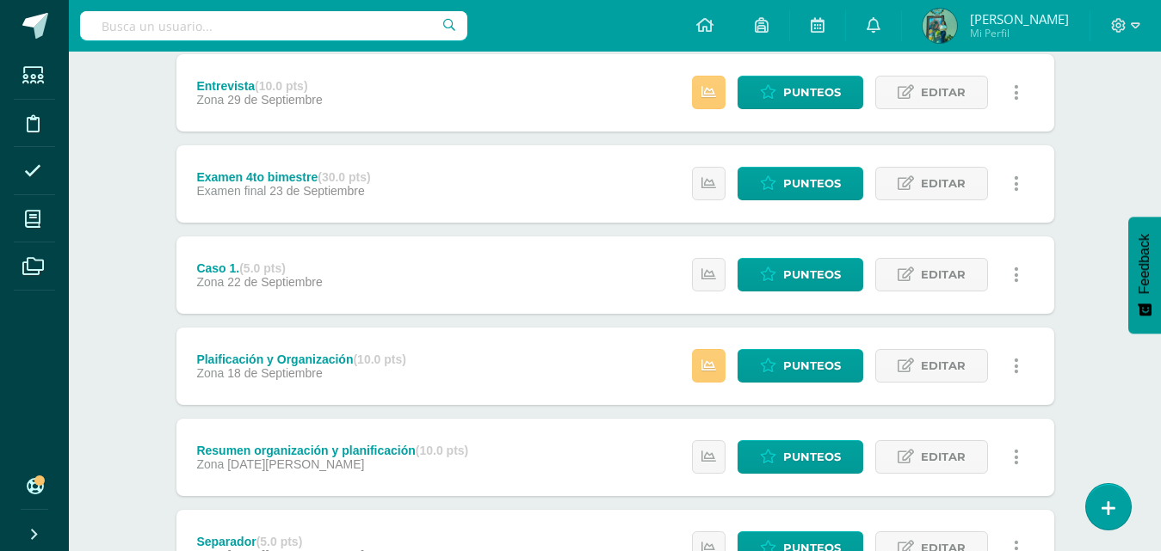
scroll to position [239, 0]
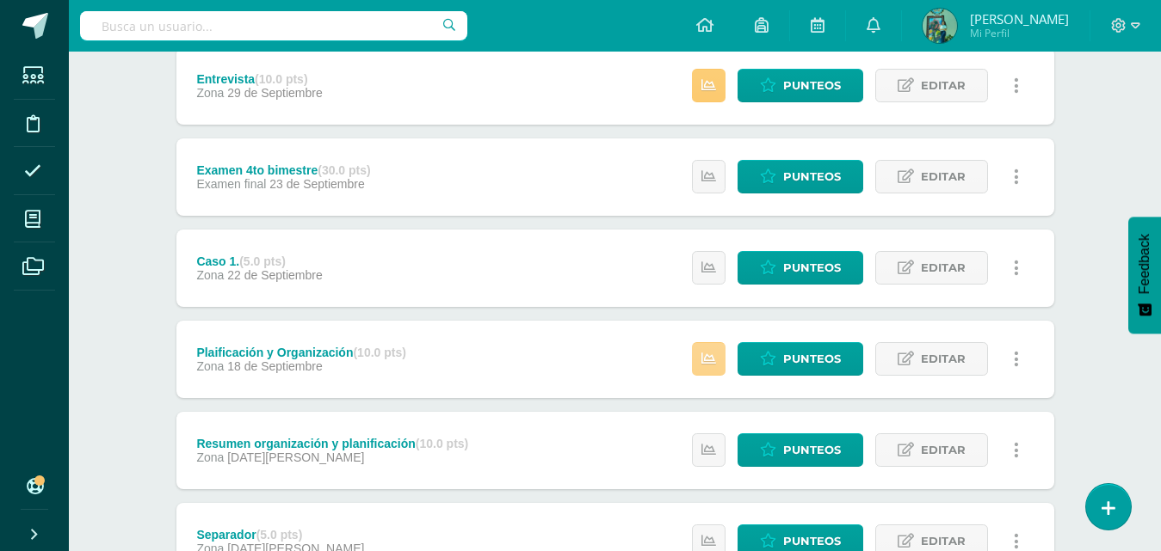
click at [703, 345] on link at bounding box center [709, 359] width 34 height 34
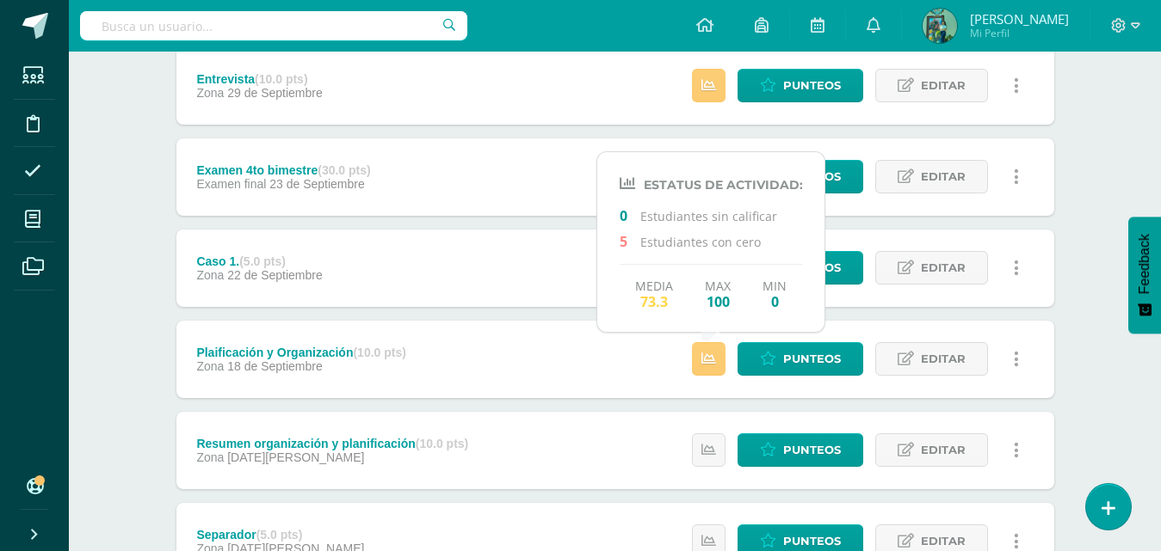
click at [1089, 353] on div "Psicologia Industrial Cuarto Bach. en Dibujo Técnico de Construcción Diario "A"…" at bounding box center [615, 344] width 1092 height 1065
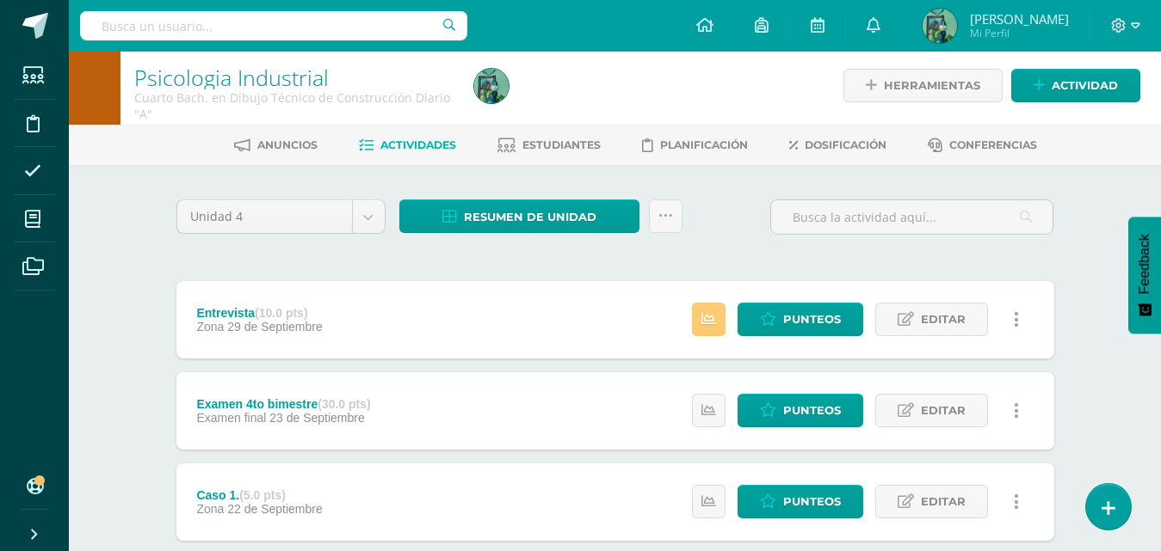
scroll to position [0, 0]
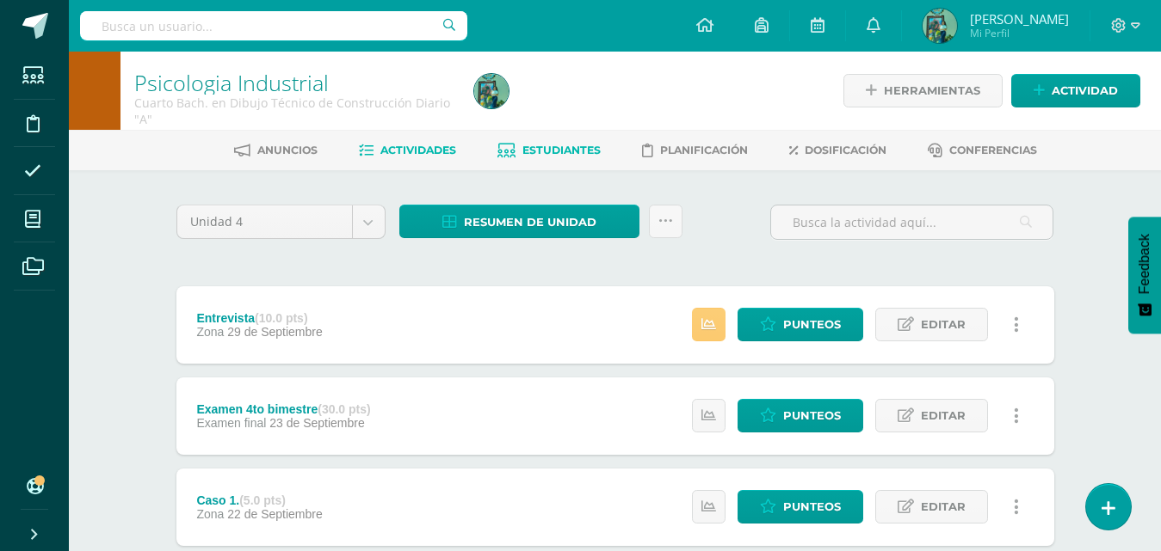
click at [546, 140] on link "Estudiantes" at bounding box center [548, 151] width 103 height 28
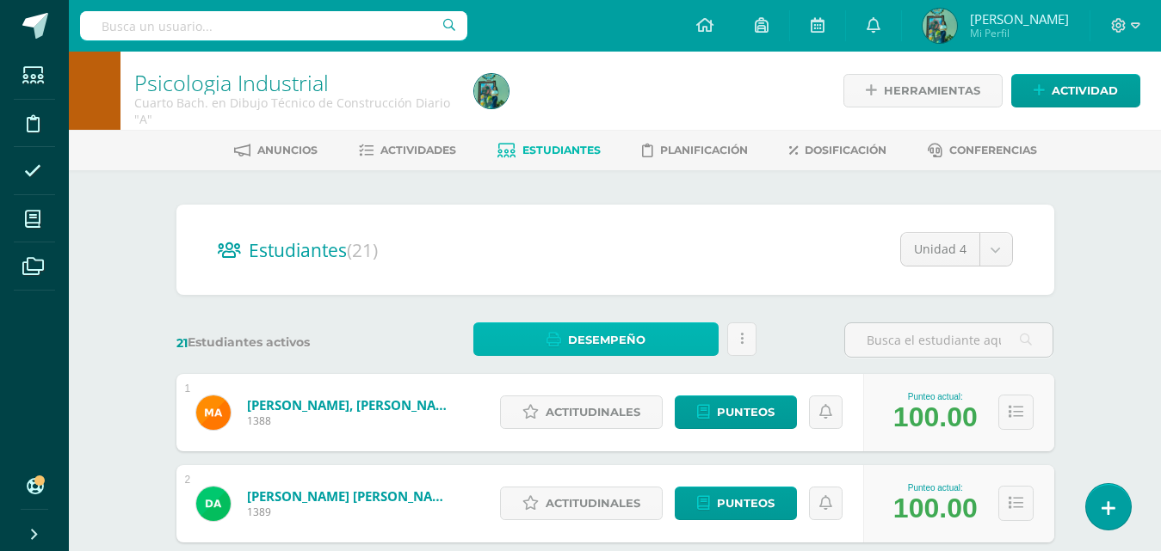
click at [594, 327] on span "Desempeño" at bounding box center [606, 340] width 77 height 32
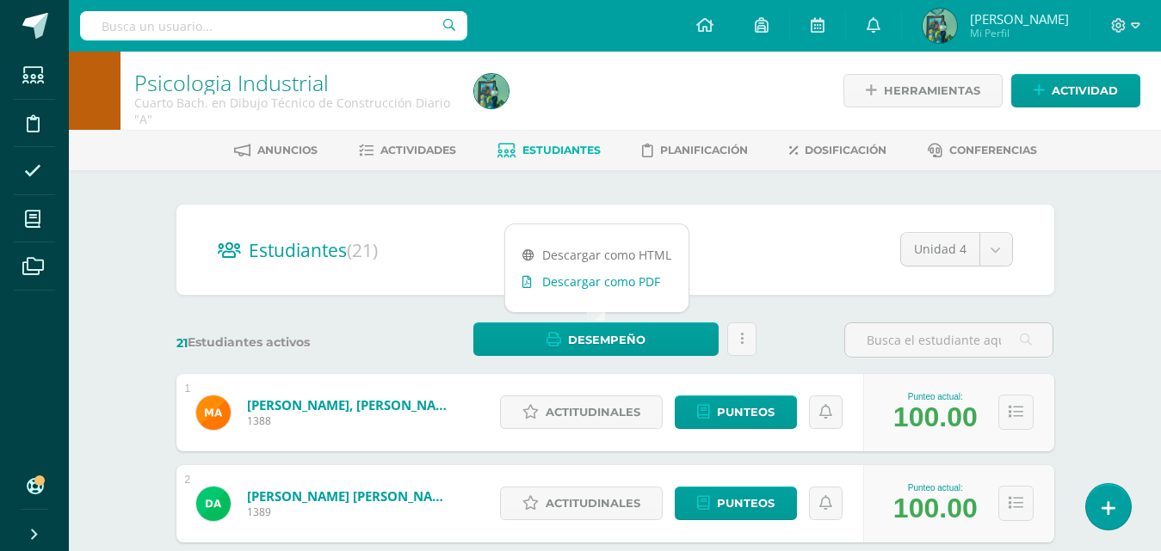
click at [648, 279] on link "Descargar como PDF" at bounding box center [596, 281] width 183 height 27
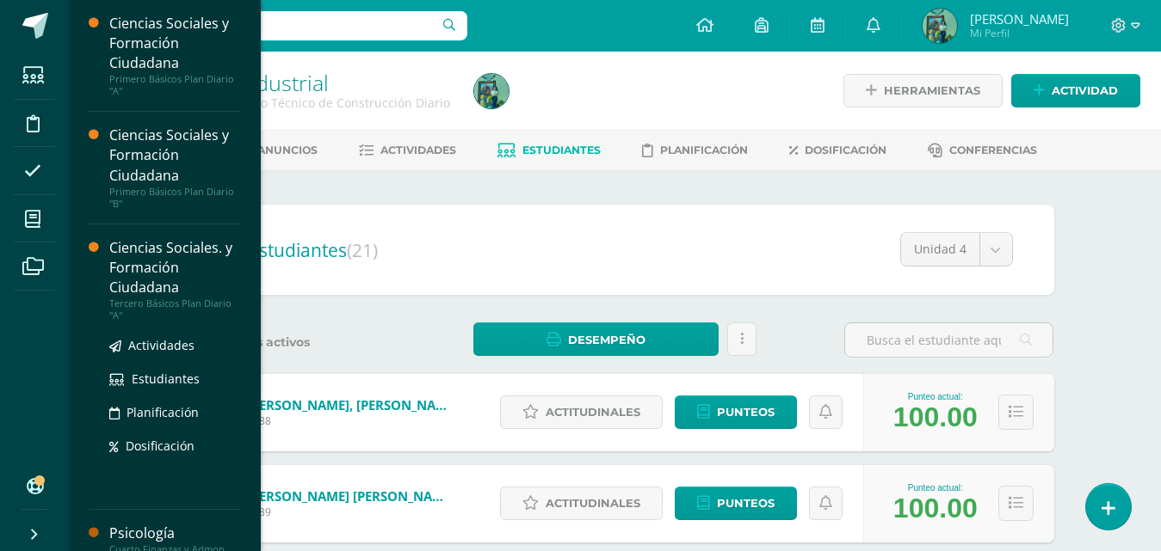
click at [168, 262] on div "Ciencias Sociales. y Formación Ciudadana" at bounding box center [174, 267] width 131 height 59
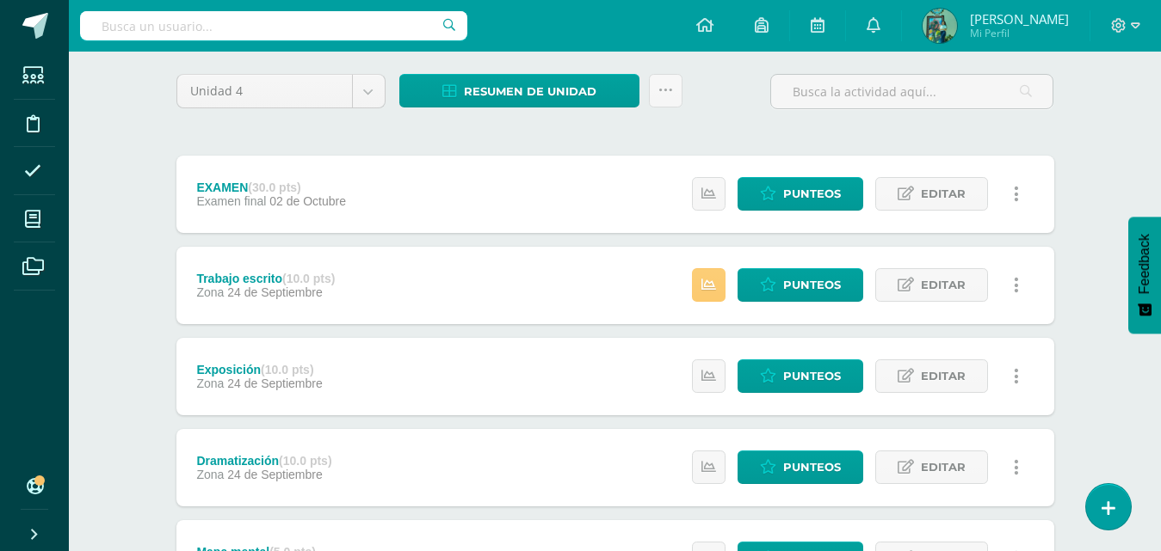
scroll to position [139, 0]
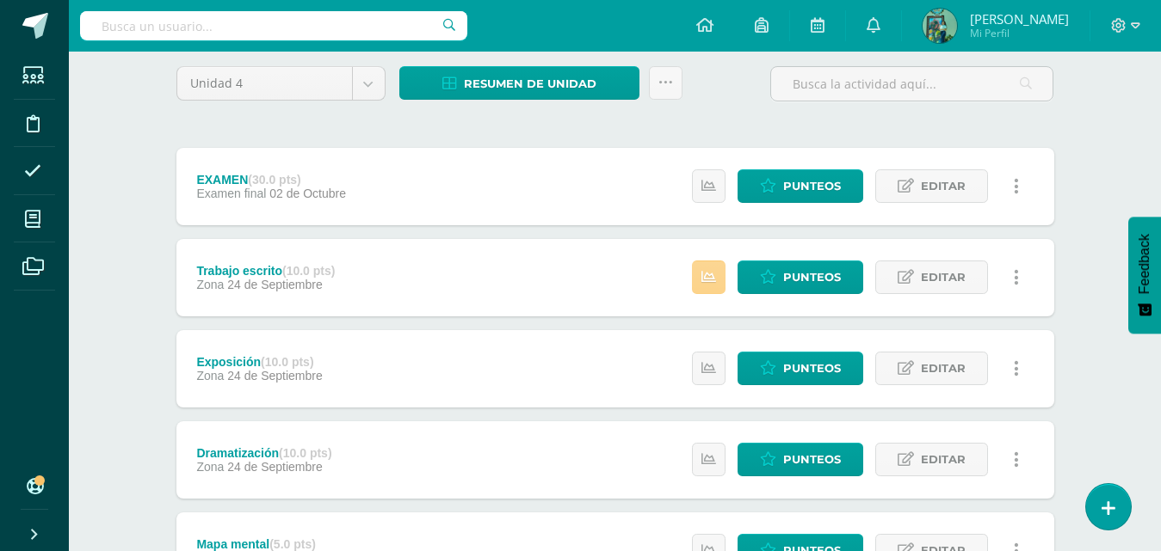
click at [701, 273] on link at bounding box center [709, 278] width 34 height 34
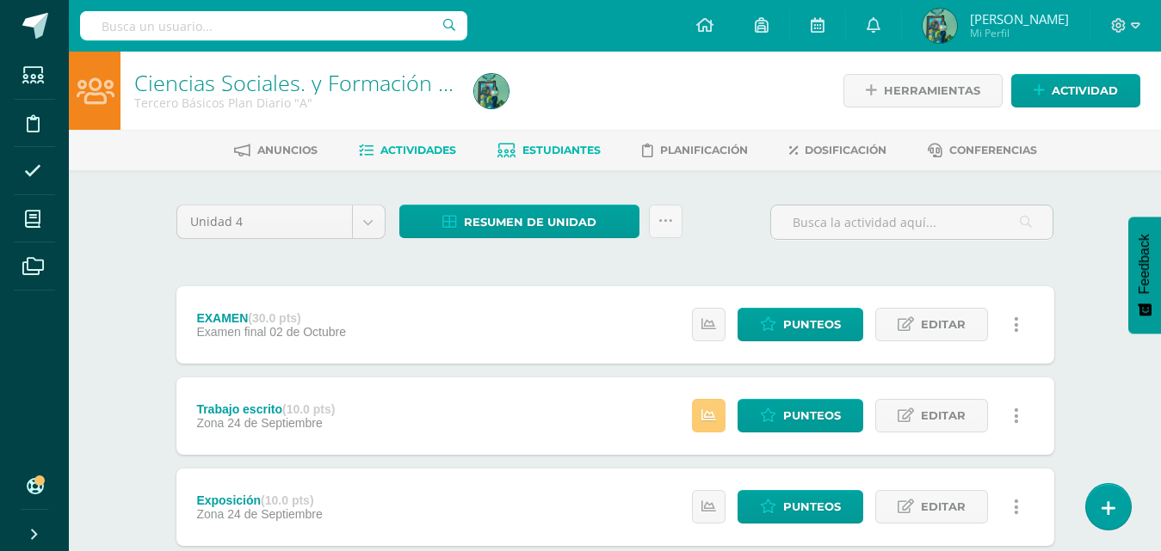
click at [569, 149] on span "Estudiantes" at bounding box center [561, 150] width 78 height 13
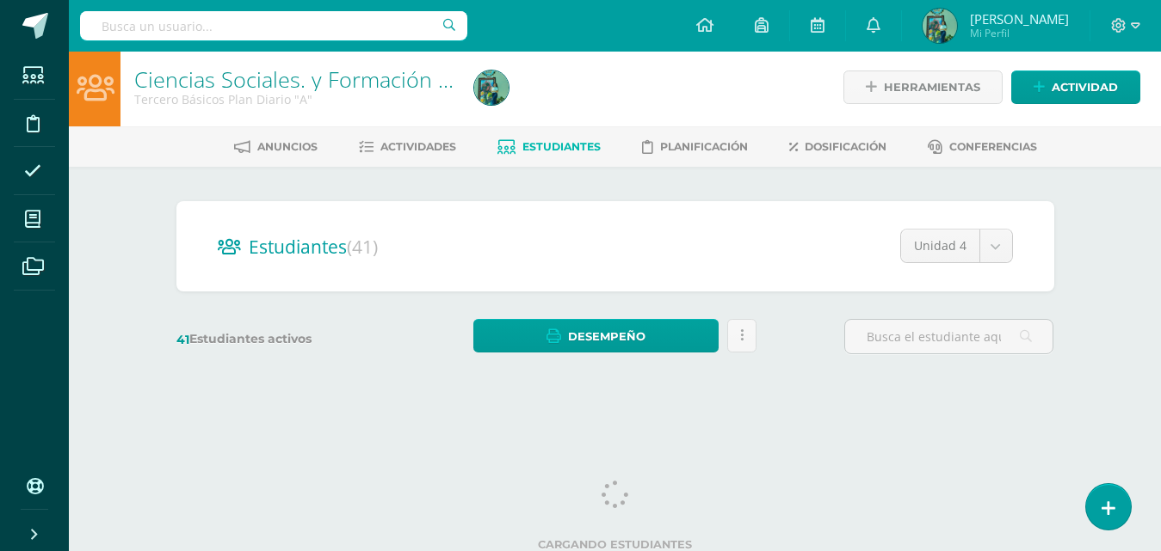
scroll to position [10, 0]
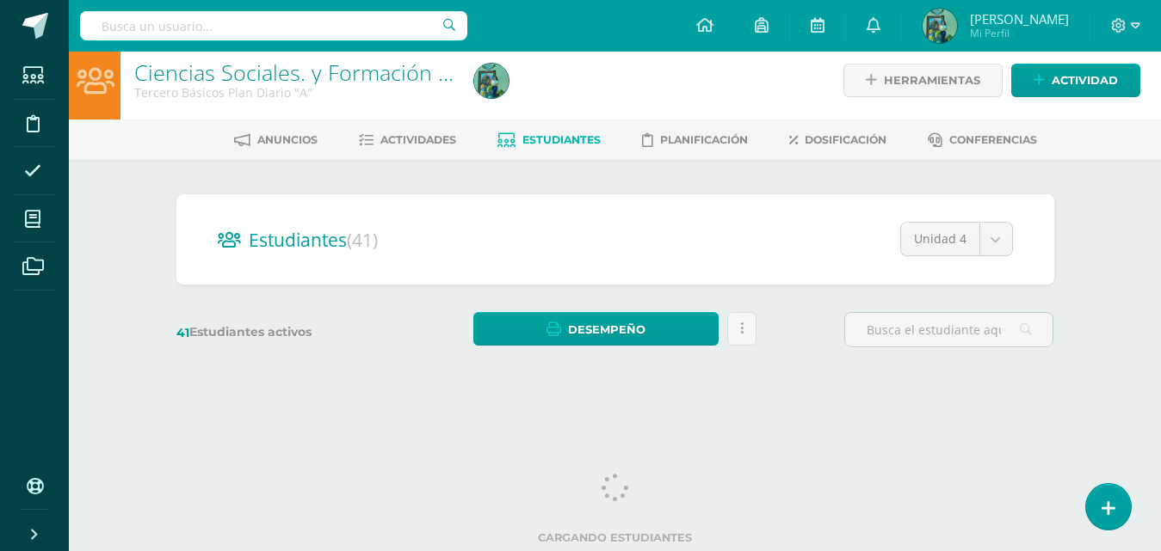
drag, startPoint x: 1171, startPoint y: 133, endPoint x: 1168, endPoint y: 169, distance: 36.2
click at [1161, 169] on html "Estudiantes Disciplina Asistencia Mis cursos Archivos Soporte Ayuda Reportar un…" at bounding box center [580, 194] width 1161 height 409
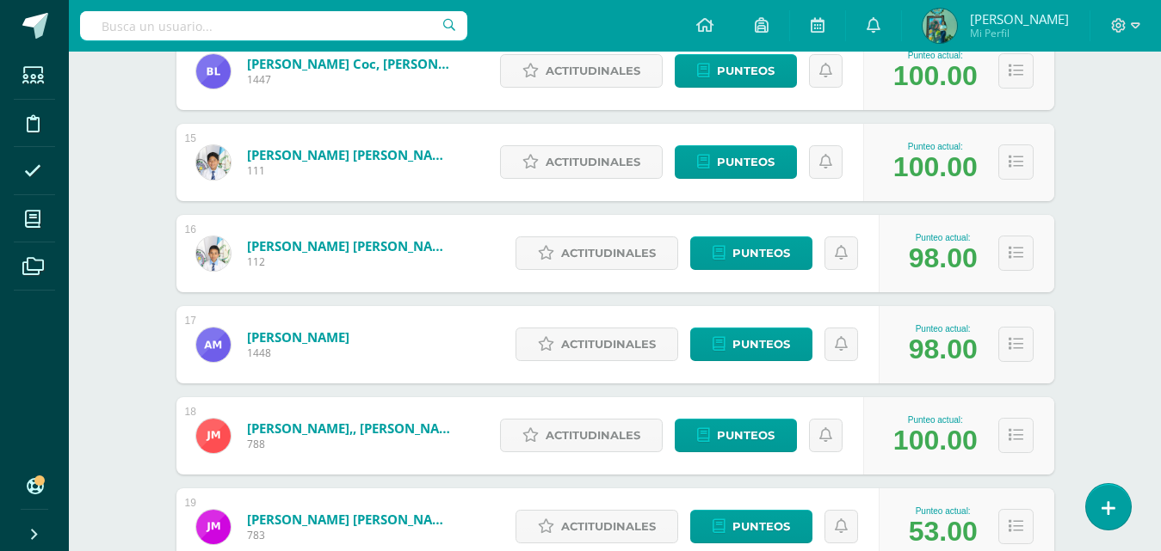
scroll to position [1534, 0]
